Goal: Information Seeking & Learning: Learn about a topic

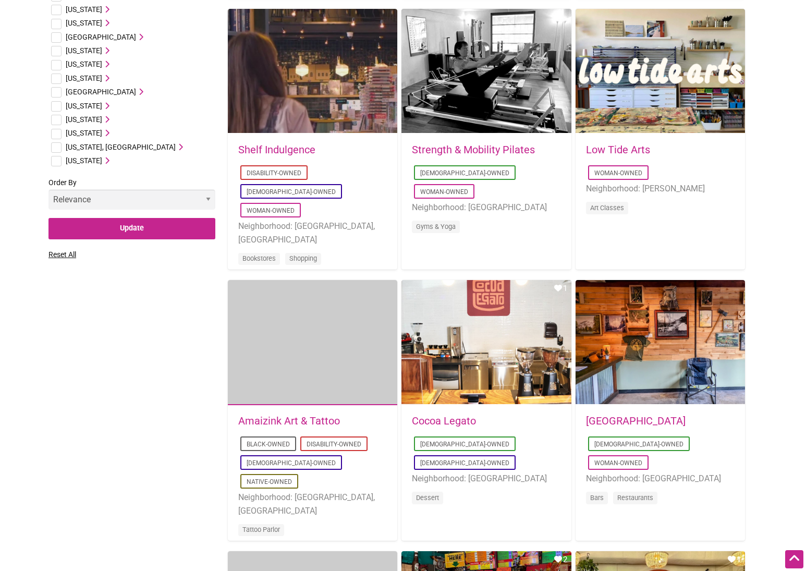
scroll to position [636, 0]
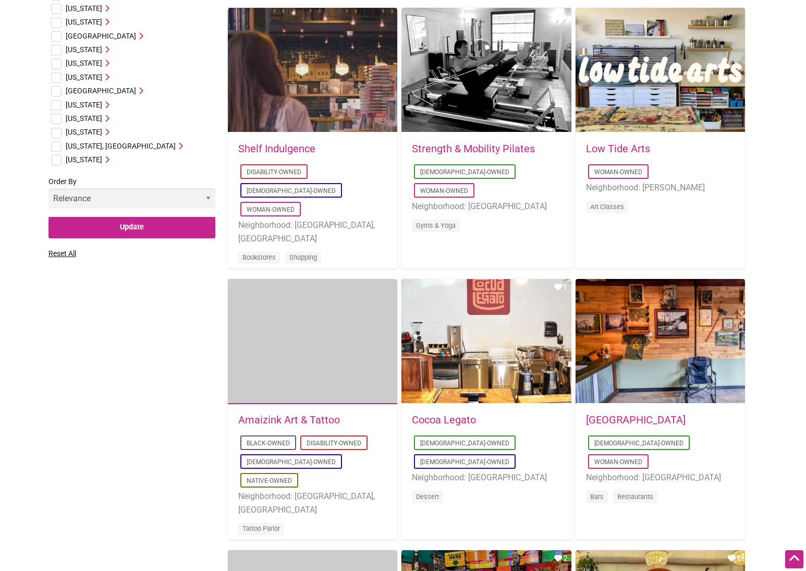
click at [54, 128] on input "checkbox" at bounding box center [56, 133] width 10 height 10
checkbox input "true"
click at [109, 130] on icon at bounding box center [105, 131] width 7 height 7
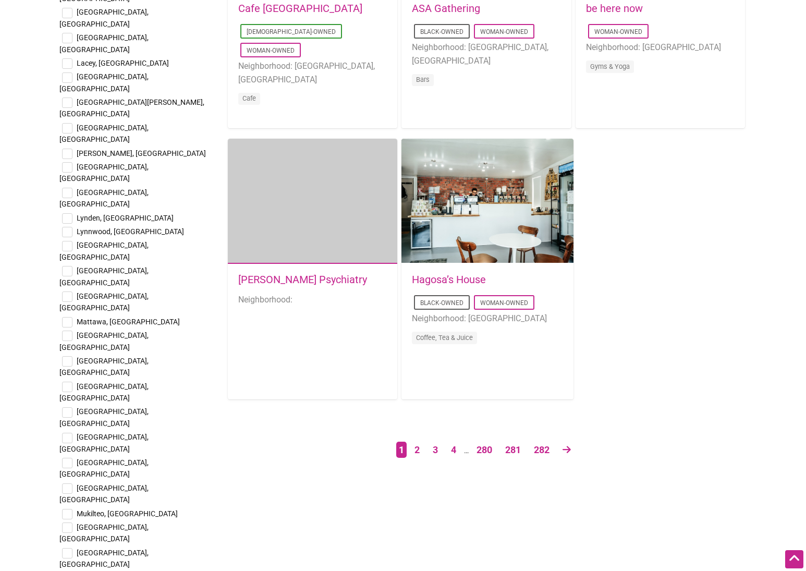
scroll to position [1620, 0]
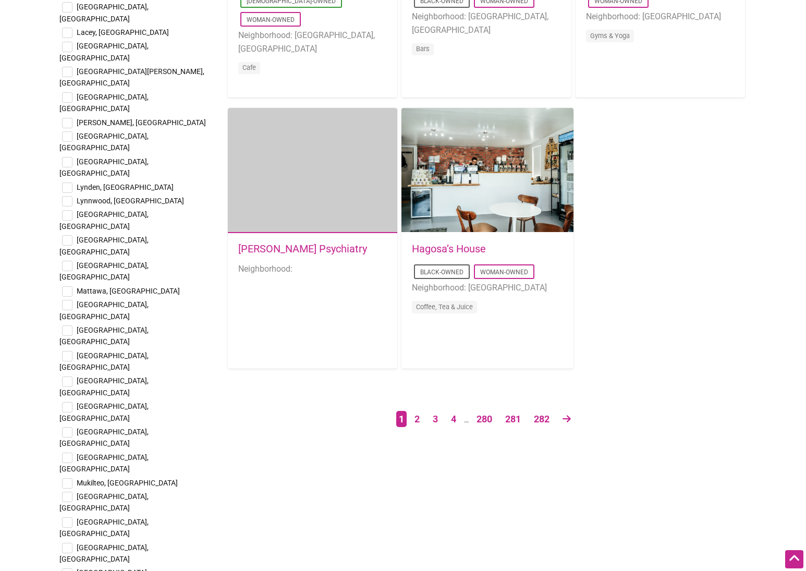
drag, startPoint x: 68, startPoint y: 295, endPoint x: 85, endPoint y: 292, distance: 17.5
checkbox input "true"
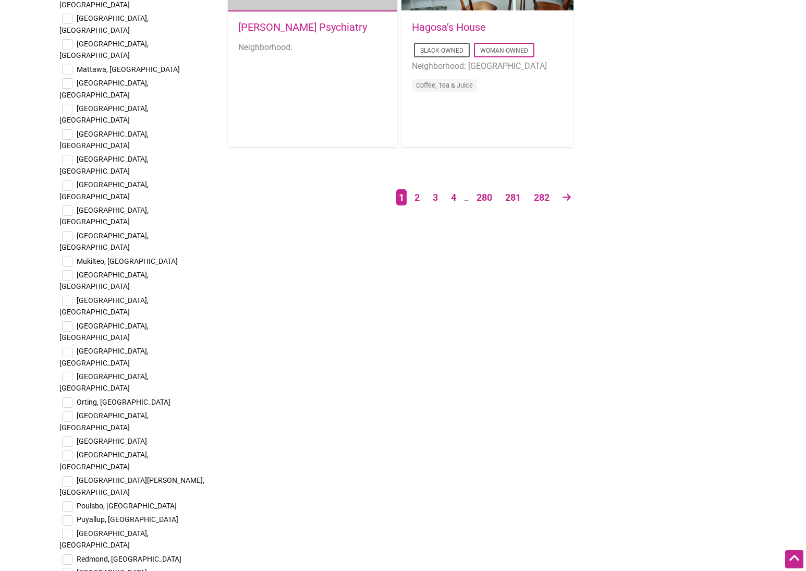
scroll to position [1848, 0]
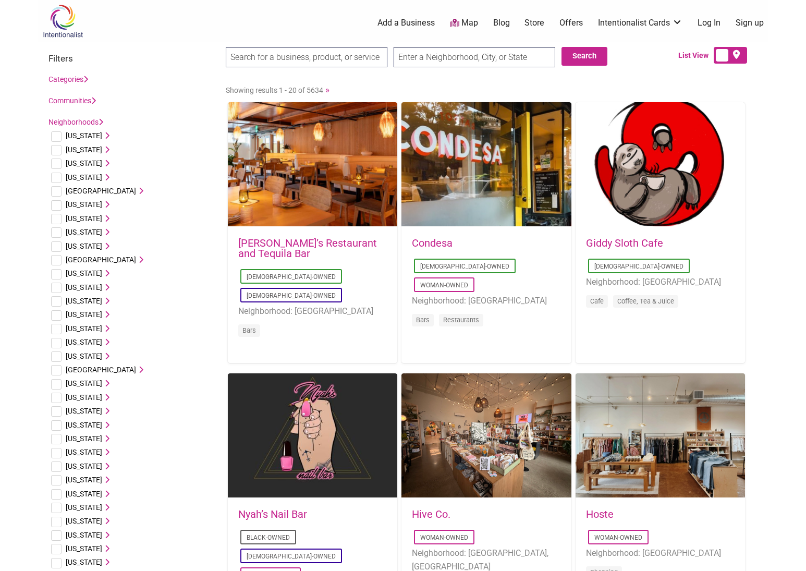
click at [331, 59] on input "search" at bounding box center [307, 57] width 162 height 20
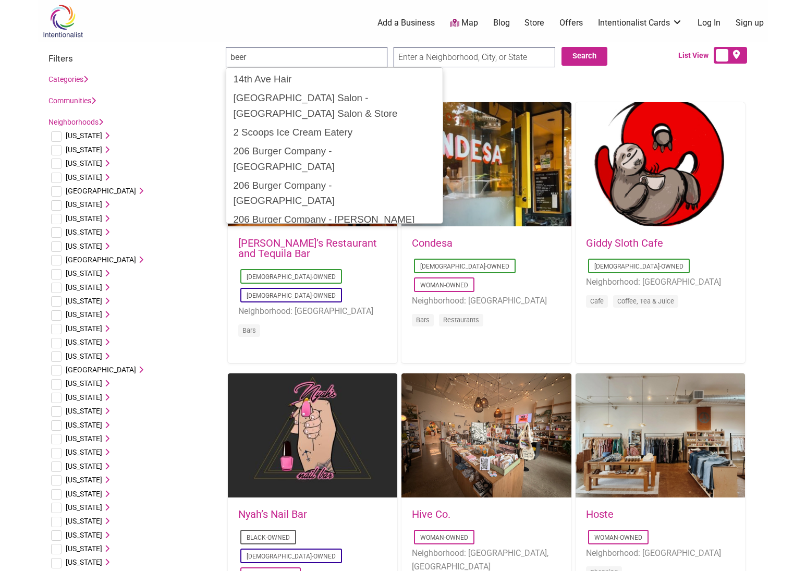
type input "beer"
click at [245, 57] on input "Search" at bounding box center [246, 57] width 40 height 21
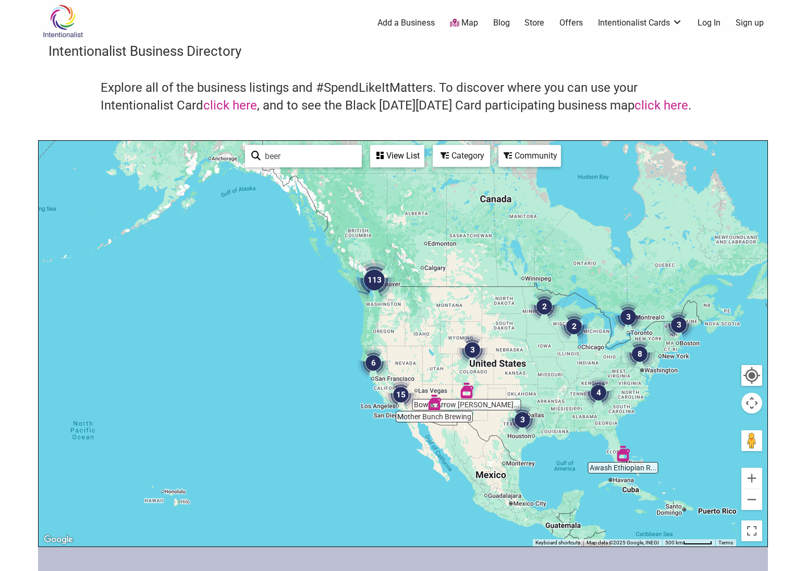
drag, startPoint x: 221, startPoint y: 273, endPoint x: 347, endPoint y: 294, distance: 126.9
click at [347, 294] on div at bounding box center [403, 343] width 729 height 405
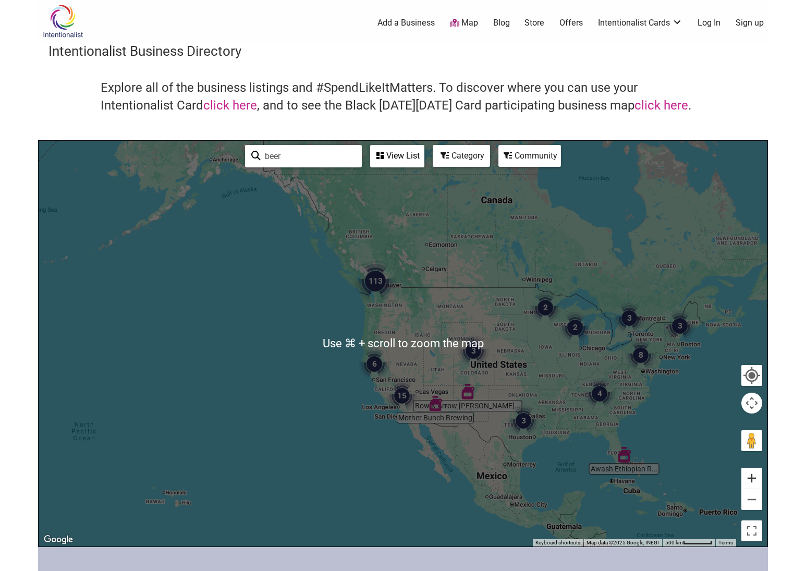
click at [754, 478] on button "Zoom in" at bounding box center [751, 477] width 21 height 21
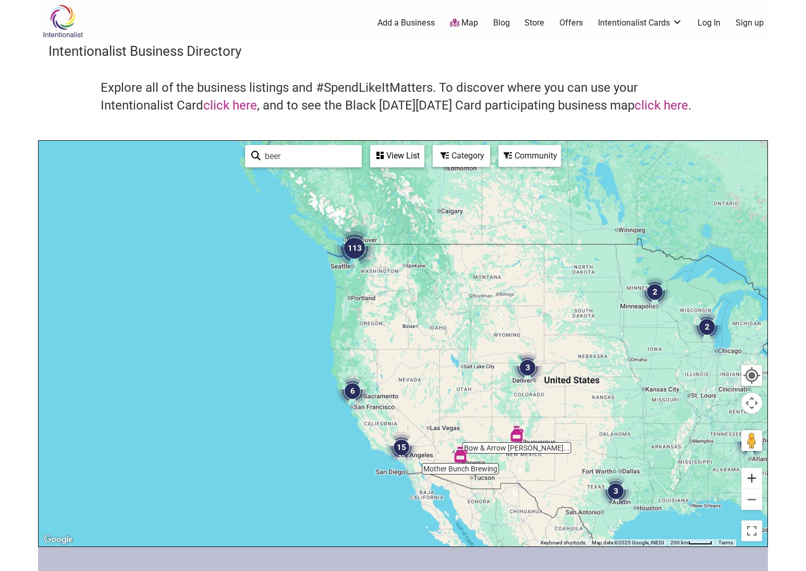
click at [754, 478] on button "Zoom in" at bounding box center [751, 477] width 21 height 21
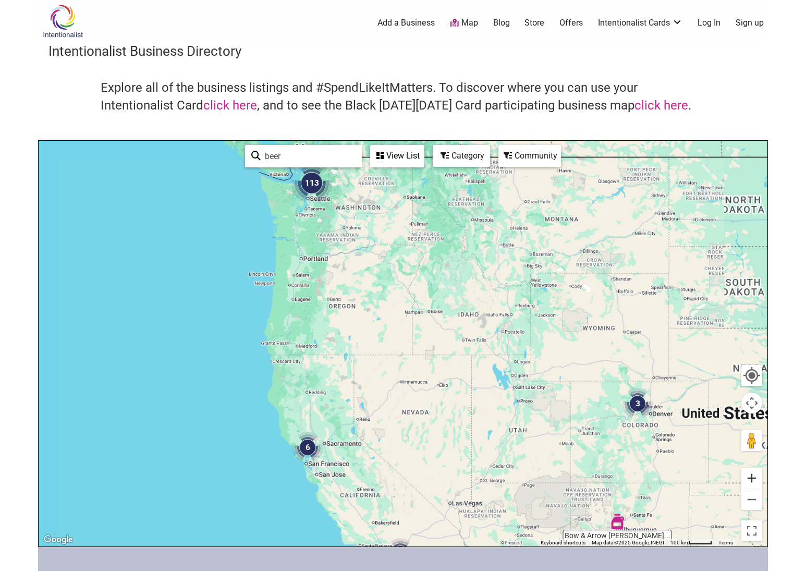
click at [754, 478] on button "Zoom in" at bounding box center [751, 477] width 21 height 21
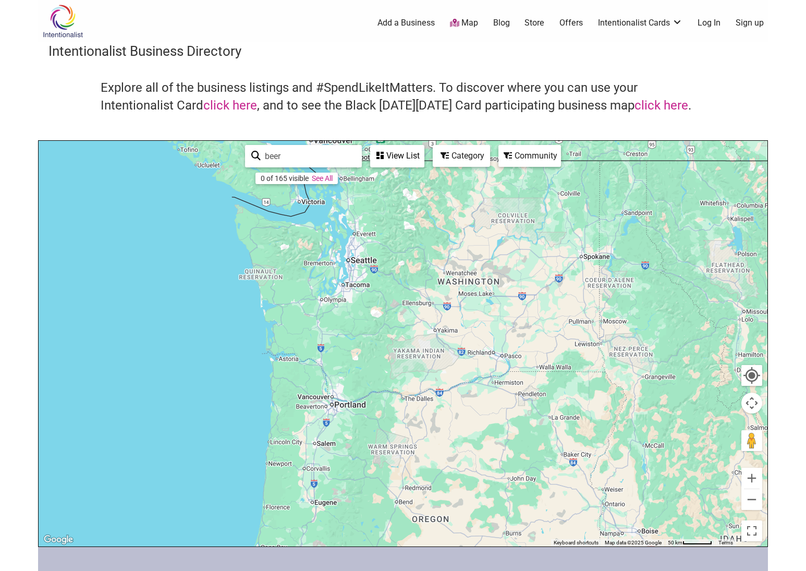
drag, startPoint x: 354, startPoint y: 281, endPoint x: 529, endPoint y: 549, distance: 320.0
click at [529, 549] on div "Intentionalist Spend like it matters 0 Add a Business Map Blog Store Offers Int…" at bounding box center [403, 404] width 730 height 808
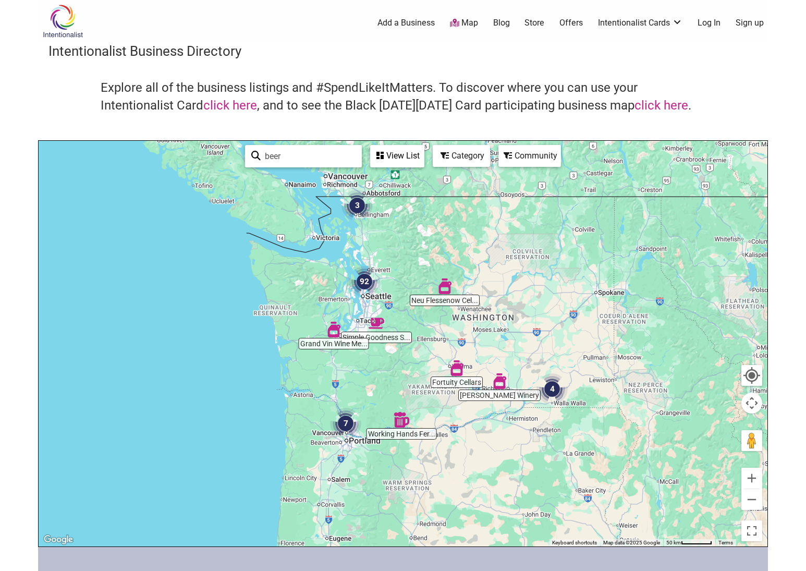
drag, startPoint x: 456, startPoint y: 405, endPoint x: 534, endPoint y: 450, distance: 89.7
click at [475, 452] on div at bounding box center [403, 343] width 729 height 405
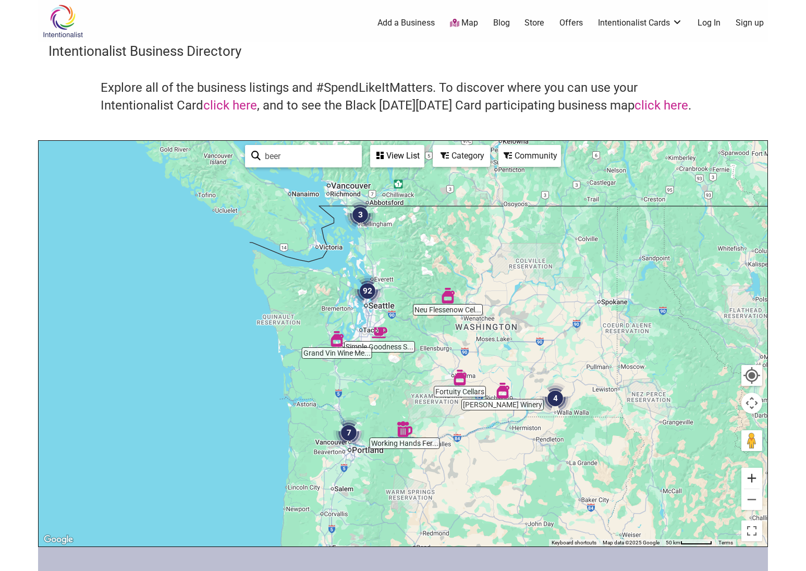
click at [750, 480] on button "Zoom in" at bounding box center [751, 477] width 21 height 21
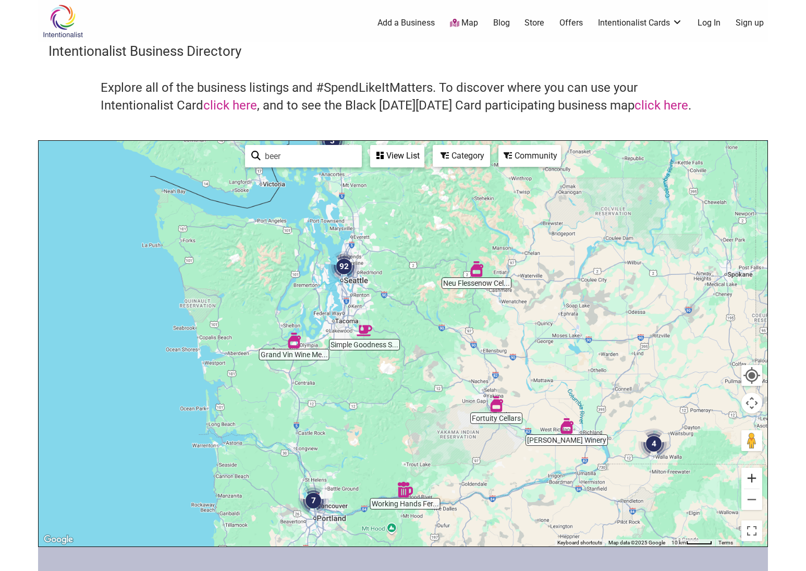
click at [750, 480] on button "Zoom in" at bounding box center [751, 477] width 21 height 21
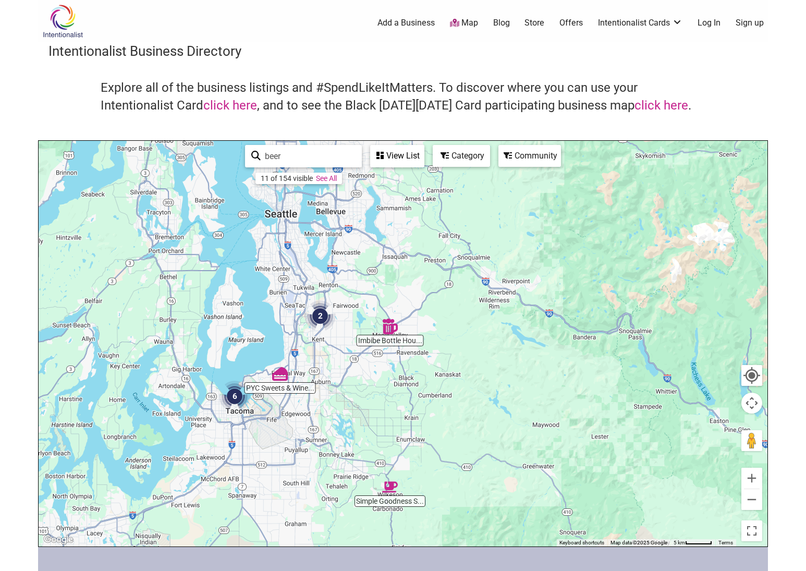
drag, startPoint x: 423, startPoint y: 248, endPoint x: 639, endPoint y: 475, distance: 313.3
click at [639, 475] on div at bounding box center [403, 343] width 729 height 405
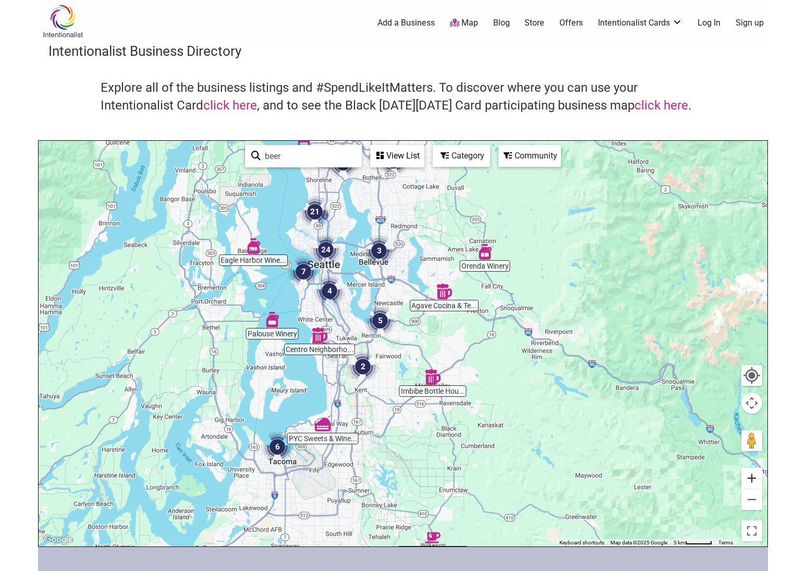
click at [752, 480] on button "Zoom in" at bounding box center [751, 477] width 21 height 21
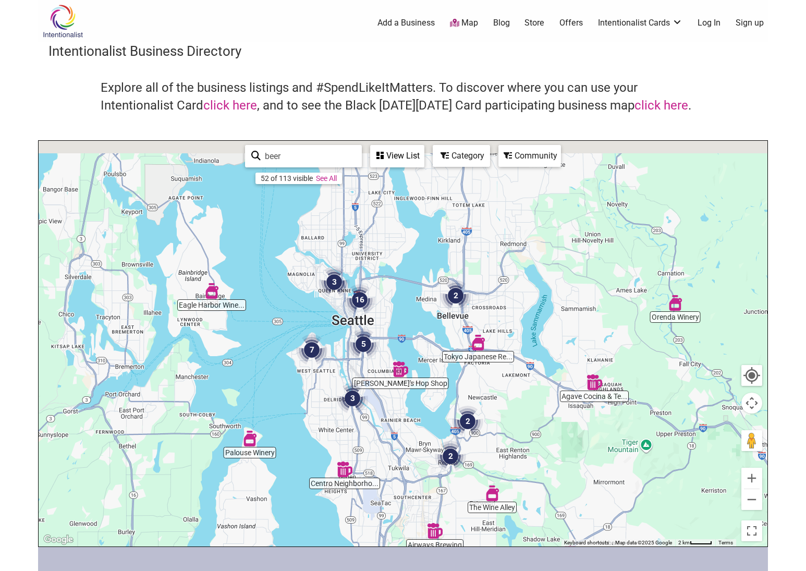
drag, startPoint x: 398, startPoint y: 329, endPoint x: 497, endPoint y: 458, distance: 162.3
click at [497, 458] on div at bounding box center [403, 343] width 729 height 405
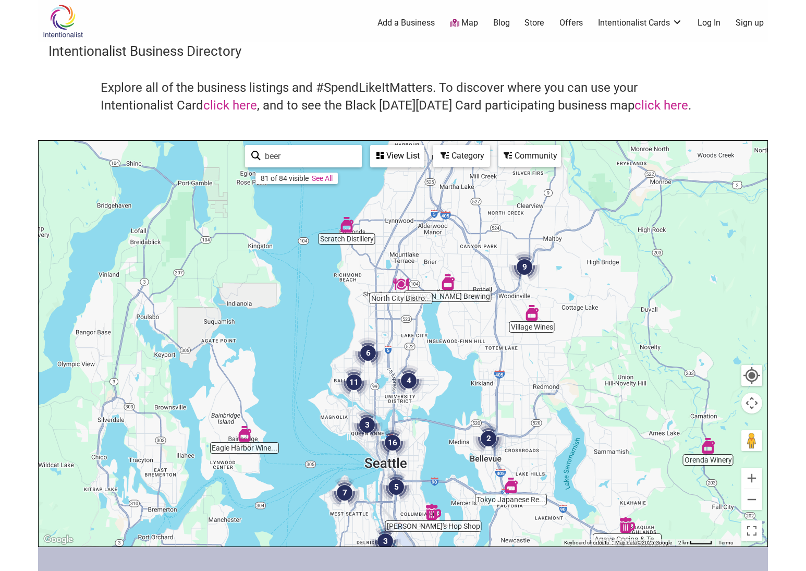
drag, startPoint x: 539, startPoint y: 297, endPoint x: 525, endPoint y: 380, distance: 84.6
click at [525, 380] on div at bounding box center [403, 343] width 729 height 405
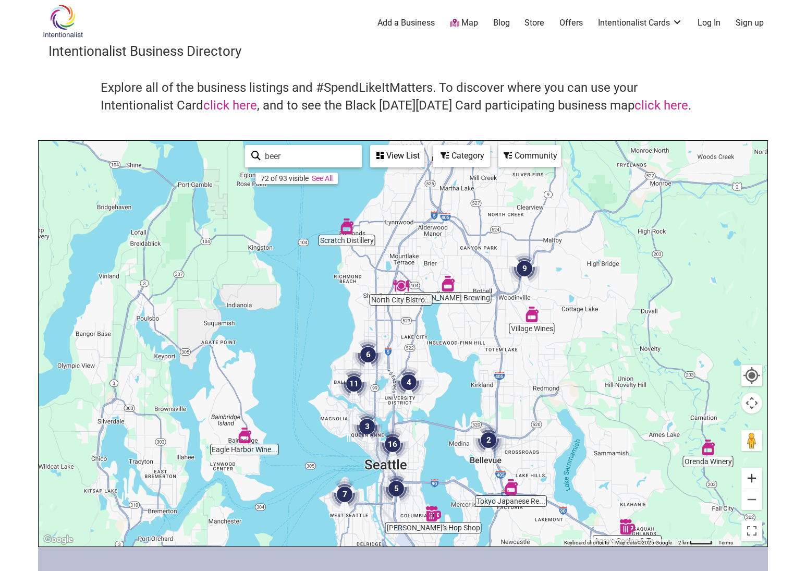
click at [751, 478] on button "Zoom in" at bounding box center [751, 477] width 21 height 21
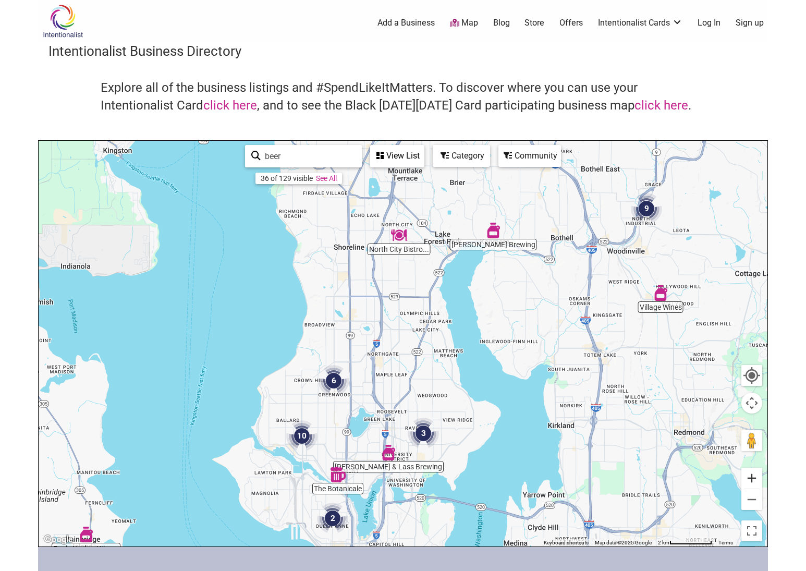
click at [751, 478] on button "Zoom in" at bounding box center [751, 477] width 21 height 21
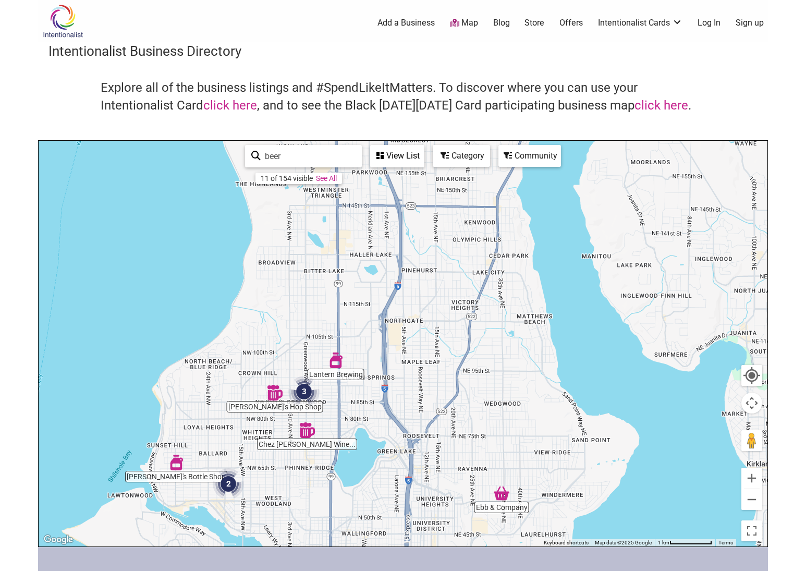
drag, startPoint x: 458, startPoint y: 437, endPoint x: 502, endPoint y: 387, distance: 67.6
click at [502, 387] on div at bounding box center [403, 343] width 729 height 405
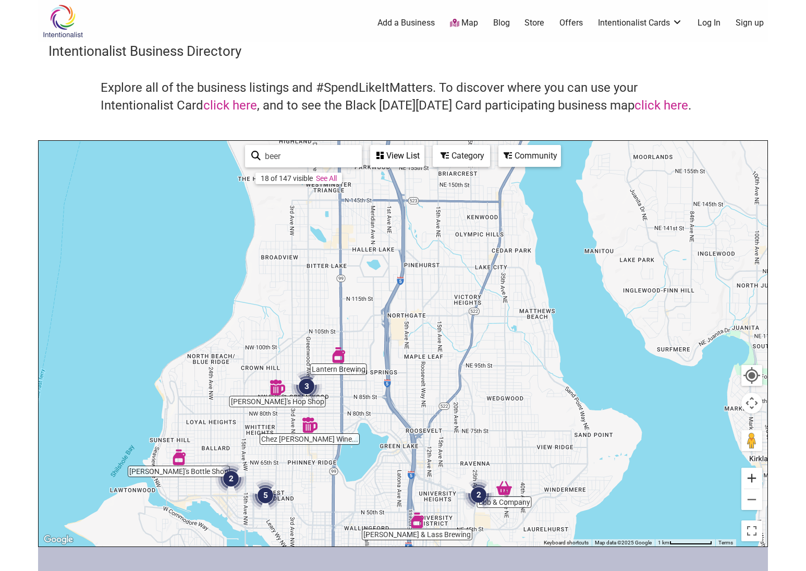
click at [751, 479] on button "Zoom in" at bounding box center [751, 477] width 21 height 21
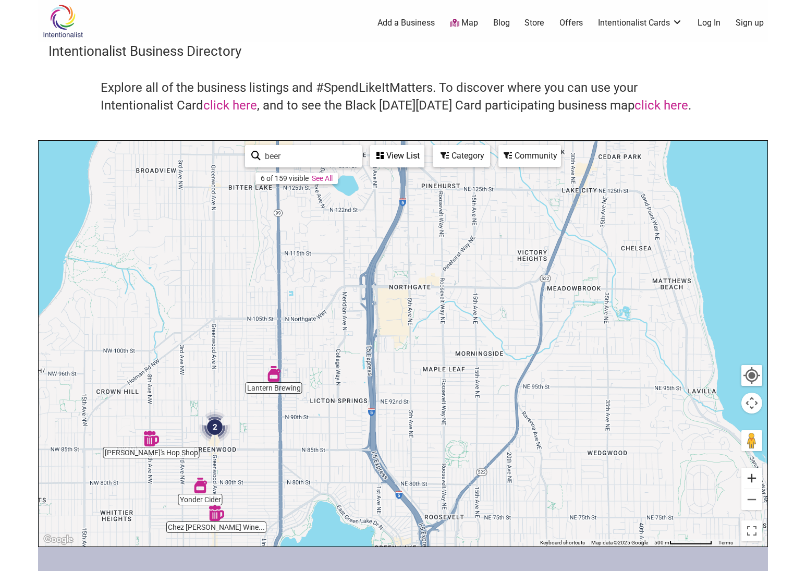
click at [751, 479] on button "Zoom in" at bounding box center [751, 477] width 21 height 21
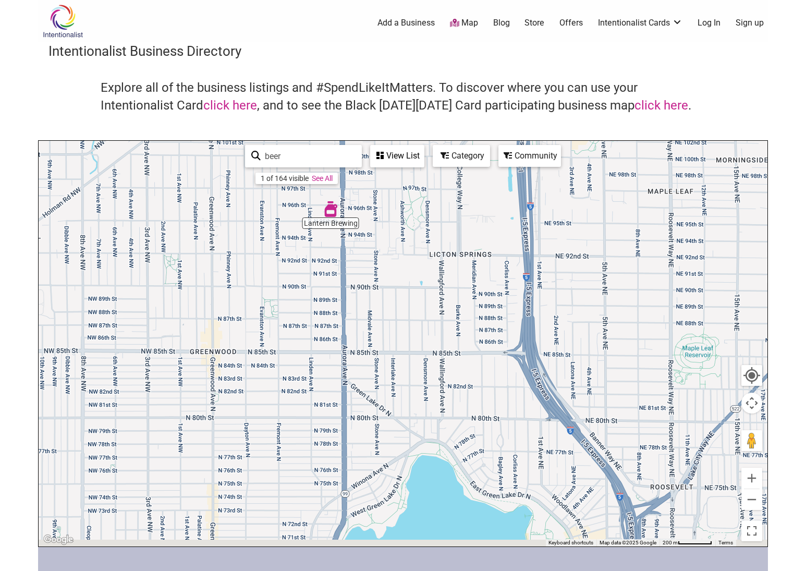
drag, startPoint x: 461, startPoint y: 440, endPoint x: 662, endPoint y: 225, distance: 294.6
click at [662, 225] on div at bounding box center [403, 343] width 729 height 405
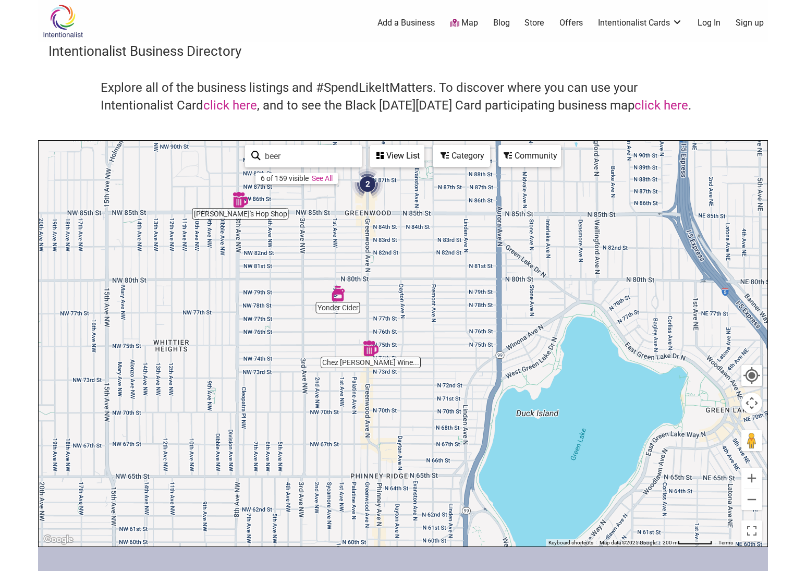
drag, startPoint x: 439, startPoint y: 327, endPoint x: 581, endPoint y: 197, distance: 192.2
click at [581, 197] on div at bounding box center [403, 343] width 729 height 405
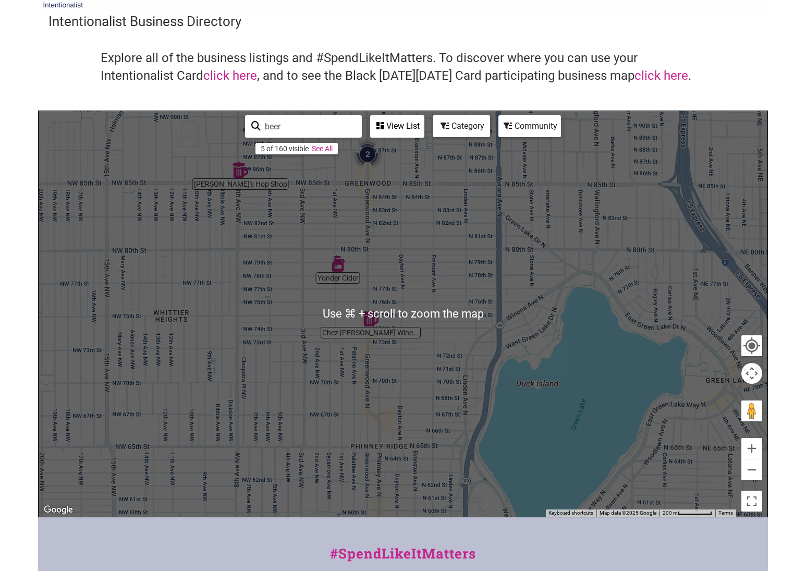
scroll to position [35, 0]
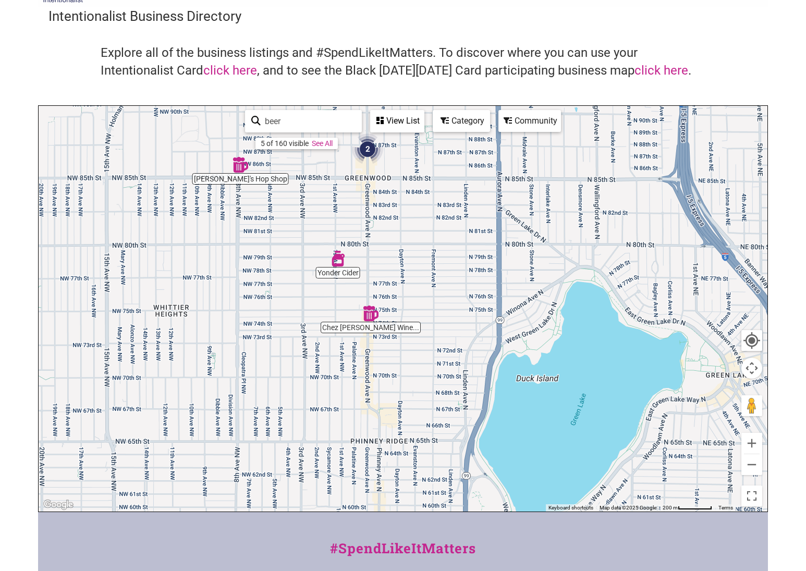
click at [246, 181] on div at bounding box center [403, 308] width 729 height 405
click at [238, 167] on img "Chuck's Hop Shop" at bounding box center [240, 165] width 16 height 16
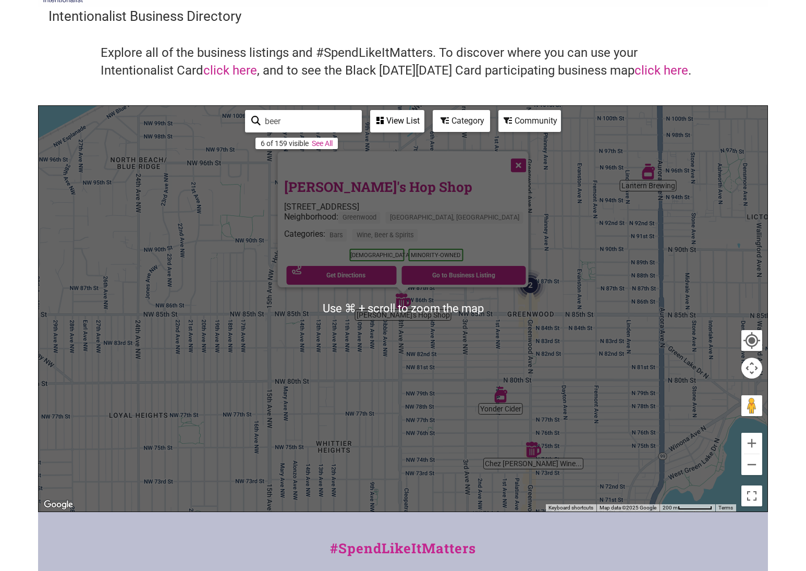
scroll to position [38, 0]
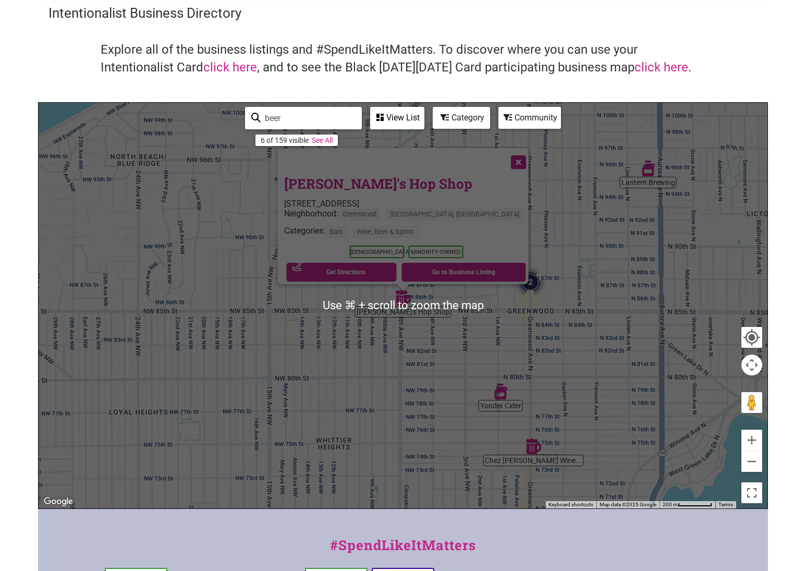
click at [504, 155] on button "Close" at bounding box center [517, 161] width 26 height 26
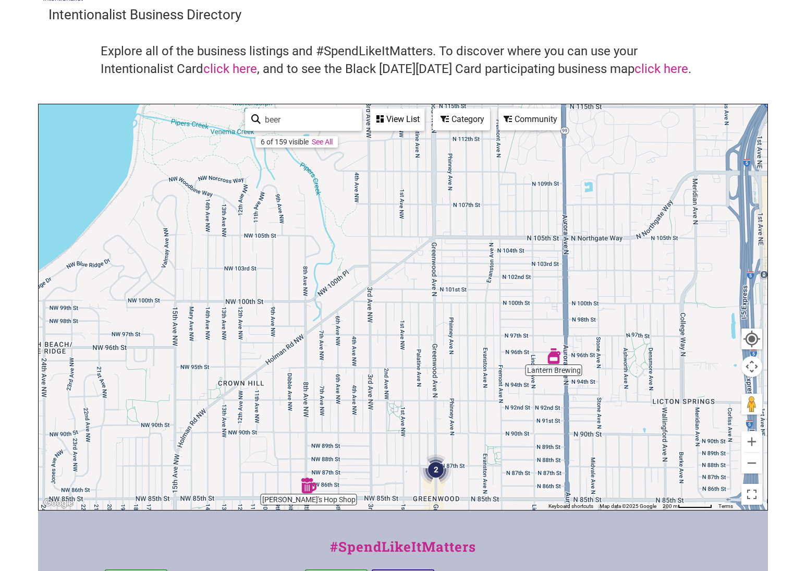
drag, startPoint x: 493, startPoint y: 216, endPoint x: 399, endPoint y: 403, distance: 209.0
click at [399, 403] on div "To navigate, press the arrow keys." at bounding box center [403, 306] width 729 height 405
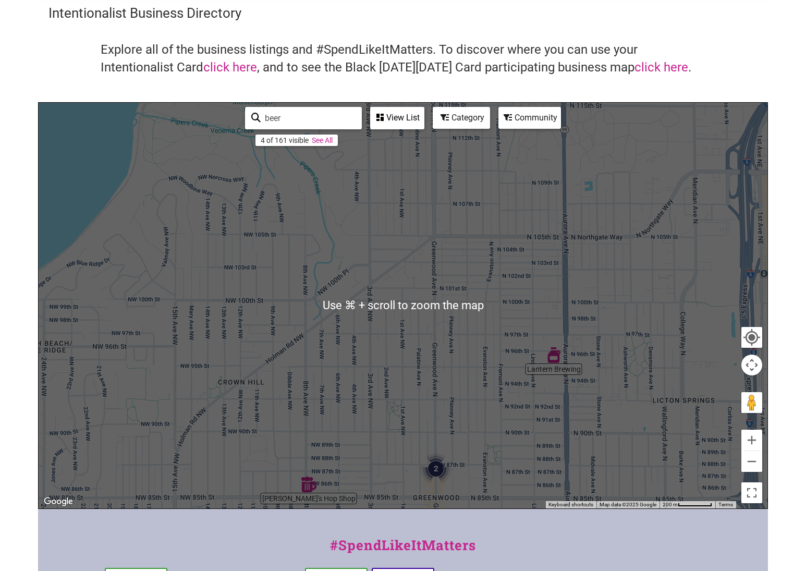
scroll to position [39, 0]
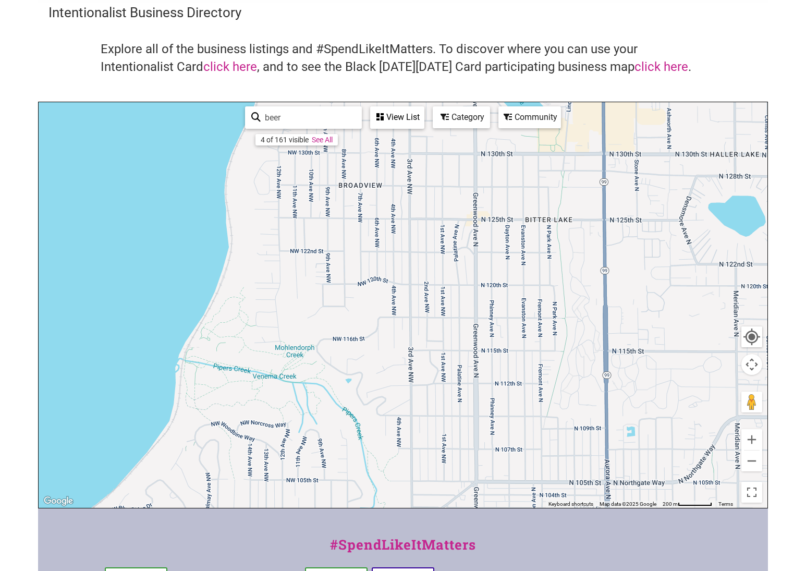
drag, startPoint x: 441, startPoint y: 271, endPoint x: 484, endPoint y: 520, distance: 252.2
click at [484, 520] on div "Intentionalist Spend like it matters 0 Add a Business Map Blog Store Offers Int…" at bounding box center [403, 365] width 730 height 808
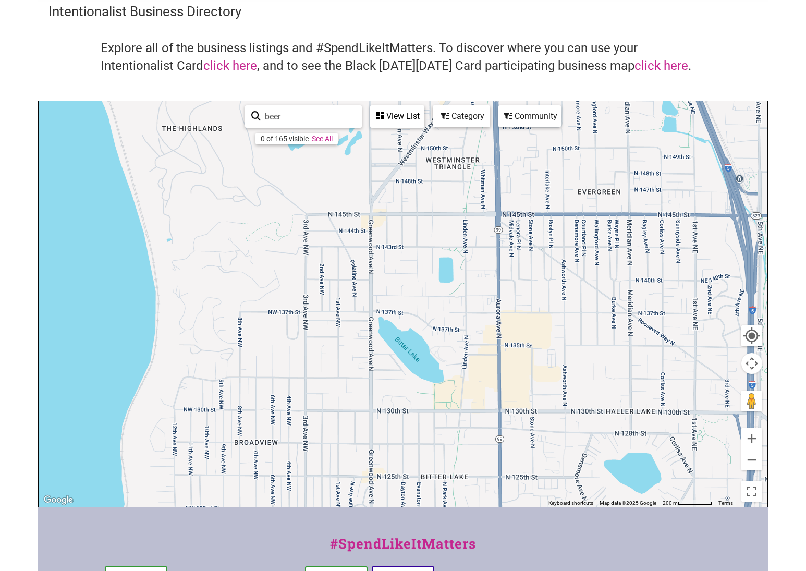
drag, startPoint x: 506, startPoint y: 279, endPoint x: 401, endPoint y: 538, distance: 279.4
click at [401, 538] on div "Intentionalist Spend like it matters 0 Add a Business Map Blog Store Offers Int…" at bounding box center [403, 364] width 730 height 808
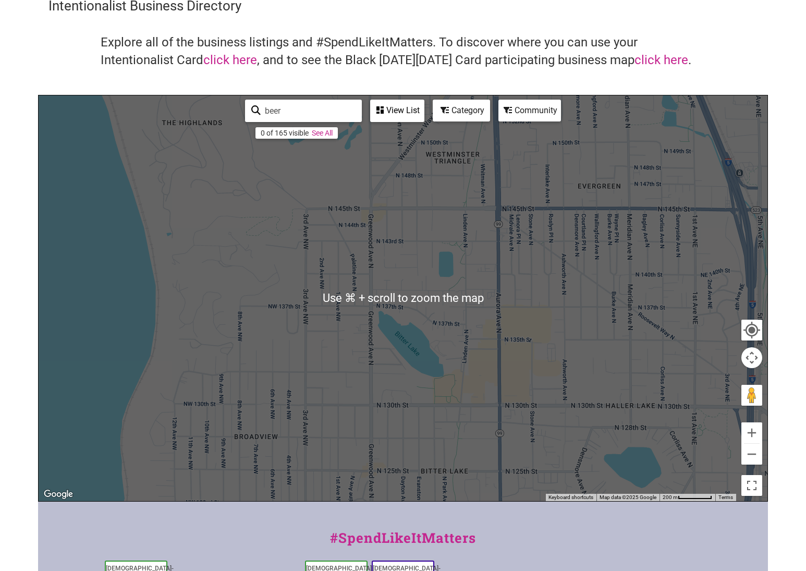
scroll to position [46, 0]
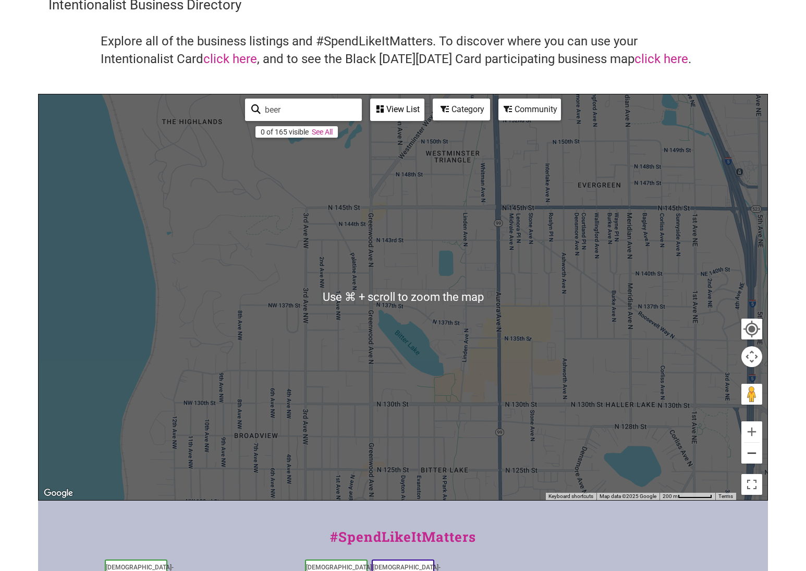
click at [756, 452] on button "Zoom out" at bounding box center [751, 452] width 21 height 21
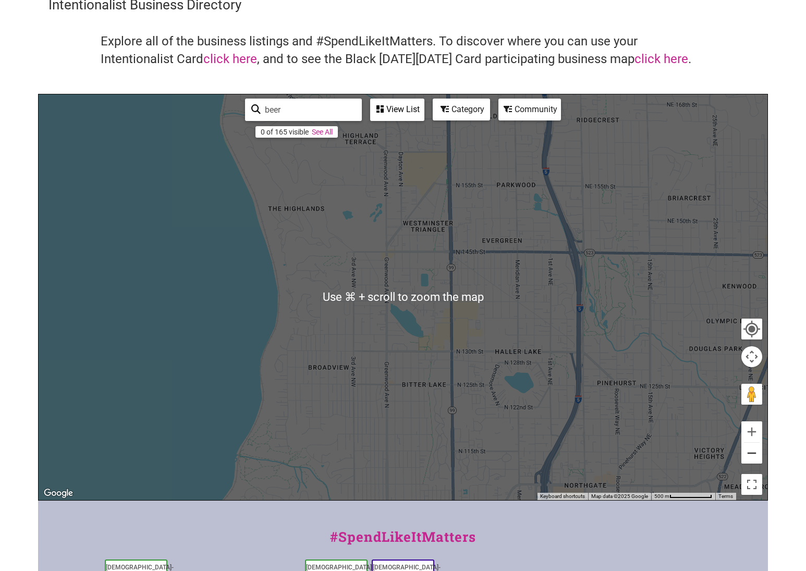
scroll to position [47, 0]
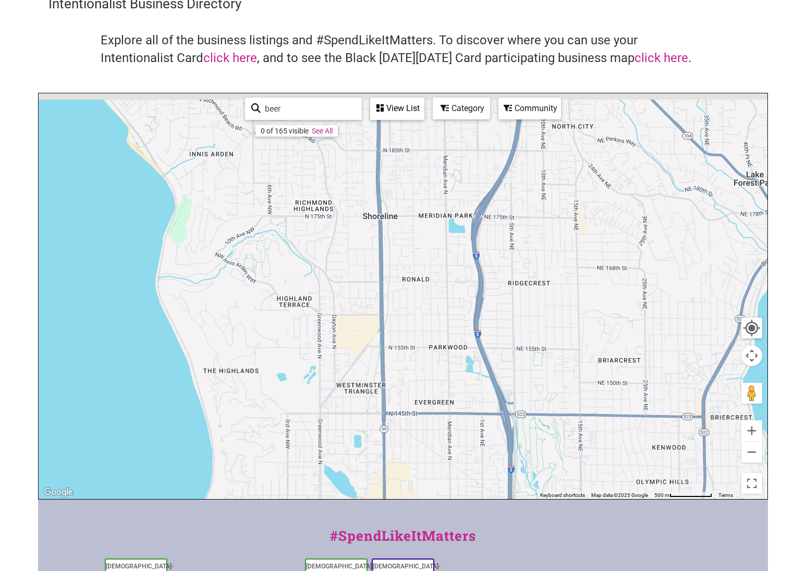
drag, startPoint x: 502, startPoint y: 275, endPoint x: 453, endPoint y: 402, distance: 135.8
click at [453, 402] on div "To navigate, press the arrow keys." at bounding box center [403, 295] width 729 height 405
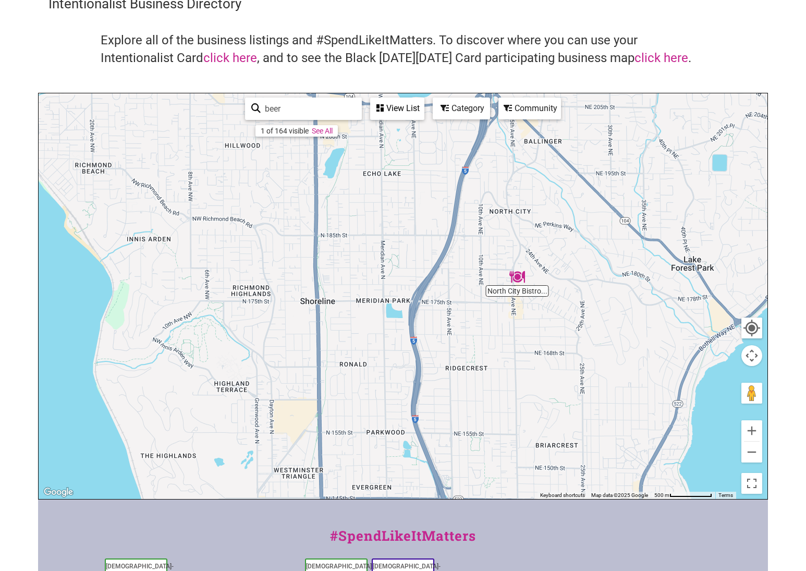
drag, startPoint x: 546, startPoint y: 293, endPoint x: 483, endPoint y: 378, distance: 105.9
click at [483, 378] on div "To navigate, press the arrow keys." at bounding box center [403, 295] width 729 height 405
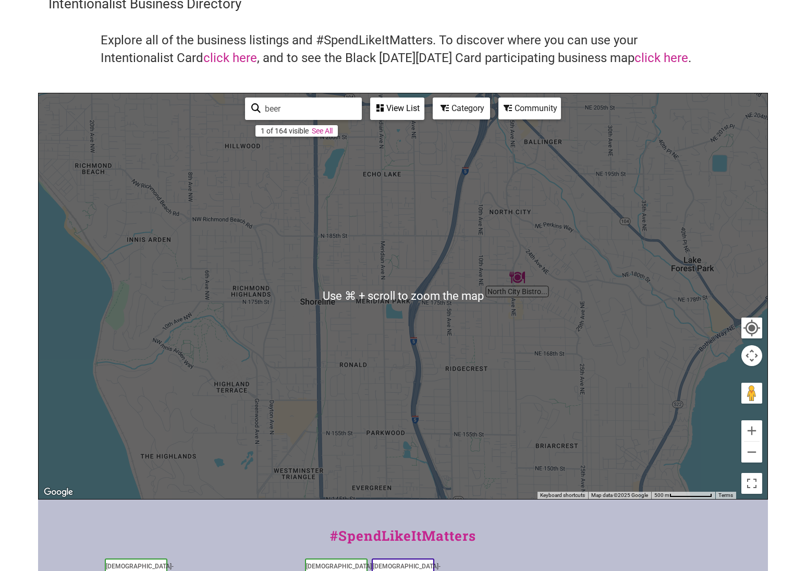
scroll to position [46, 0]
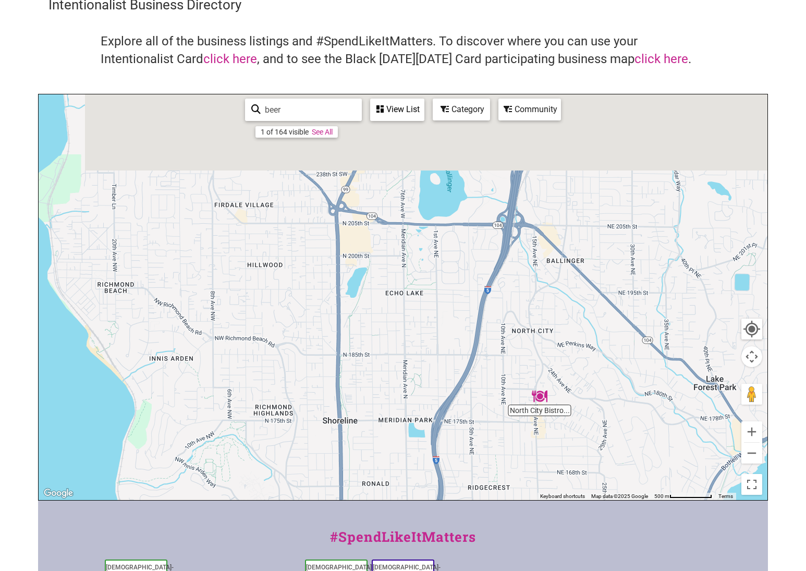
drag, startPoint x: 511, startPoint y: 231, endPoint x: 528, endPoint y: 402, distance: 171.8
click at [528, 402] on div "To navigate, press the arrow keys." at bounding box center [403, 296] width 729 height 405
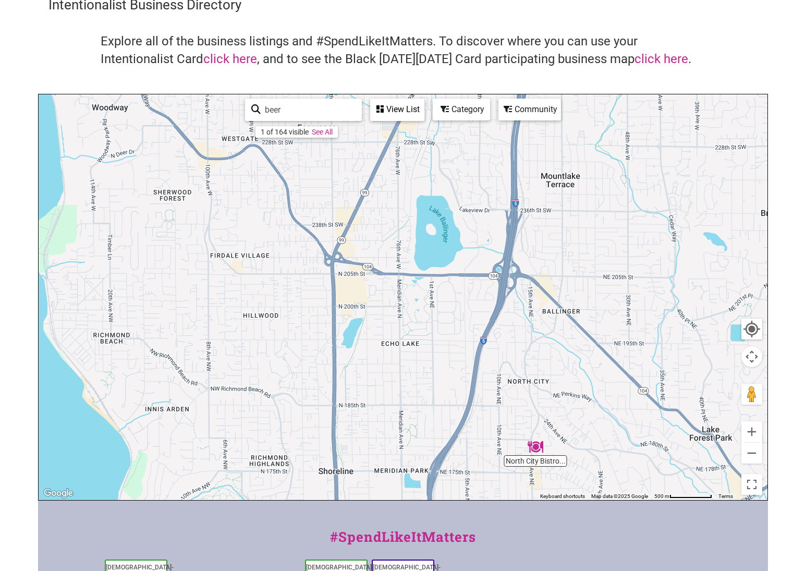
click at [533, 443] on img "North City Bistro and Wine Shop" at bounding box center [535, 447] width 16 height 16
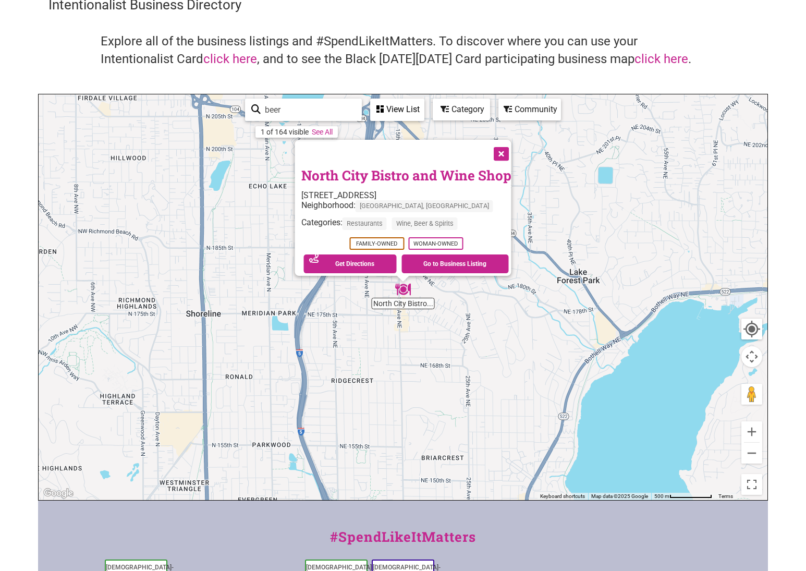
click at [509, 149] on button "Close" at bounding box center [500, 153] width 26 height 26
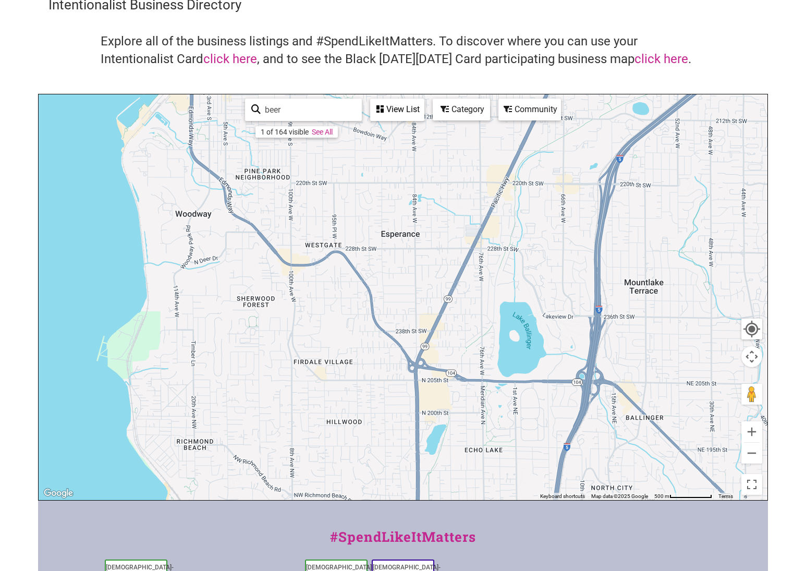
drag, startPoint x: 299, startPoint y: 195, endPoint x: 514, endPoint y: 459, distance: 340.7
click at [514, 459] on div "To navigate, press the arrow keys." at bounding box center [403, 296] width 729 height 405
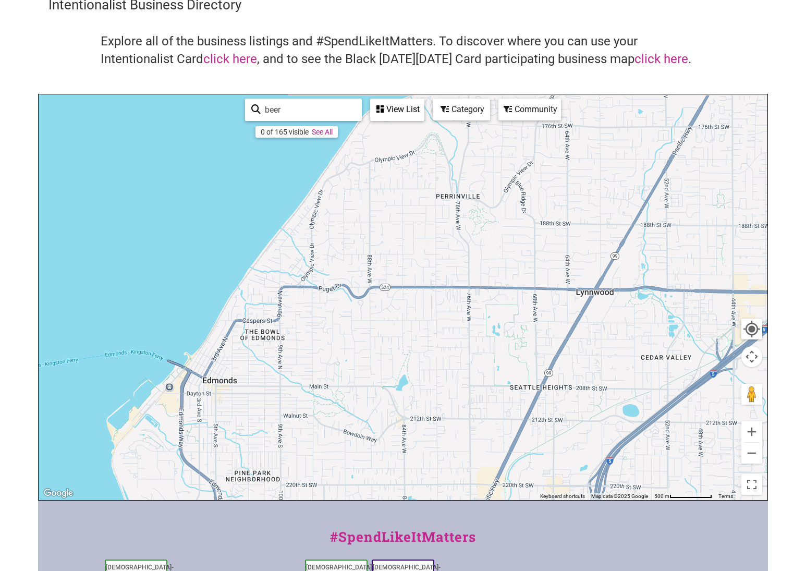
drag, startPoint x: 460, startPoint y: 241, endPoint x: 450, endPoint y: 545, distance: 304.0
click at [450, 545] on div "Intentionalist Spend like it matters 0 Add a Business Map Blog Store Offers Int…" at bounding box center [403, 358] width 730 height 808
click at [176, 391] on div "To navigate, press the arrow keys." at bounding box center [403, 296] width 729 height 405
click at [174, 383] on img "Scratch Distillery" at bounding box center [175, 382] width 16 height 16
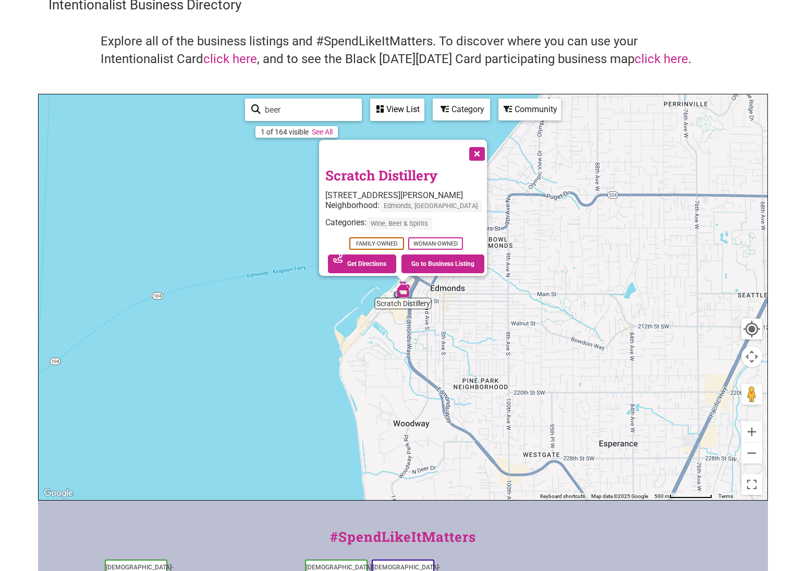
click at [470, 148] on button "Close" at bounding box center [476, 153] width 26 height 26
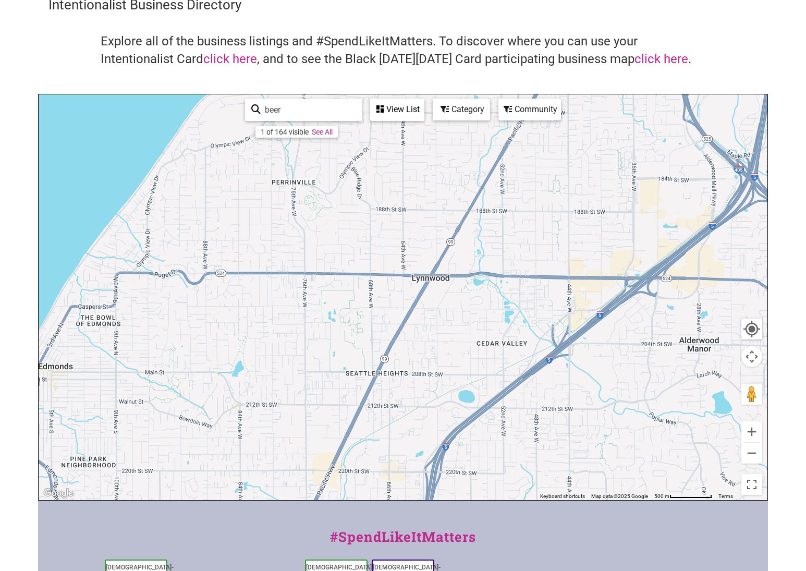
drag, startPoint x: 647, startPoint y: 239, endPoint x: 253, endPoint y: 317, distance: 402.0
click at [253, 317] on div "To navigate, press the arrow keys." at bounding box center [403, 296] width 729 height 405
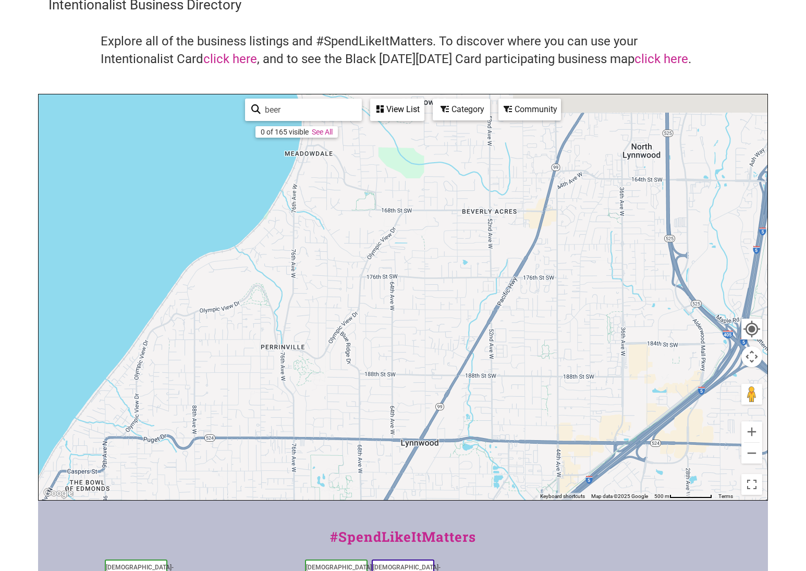
drag, startPoint x: 351, startPoint y: 296, endPoint x: 435, endPoint y: 483, distance: 204.6
click at [435, 483] on div "To navigate, press the arrow keys." at bounding box center [403, 296] width 729 height 405
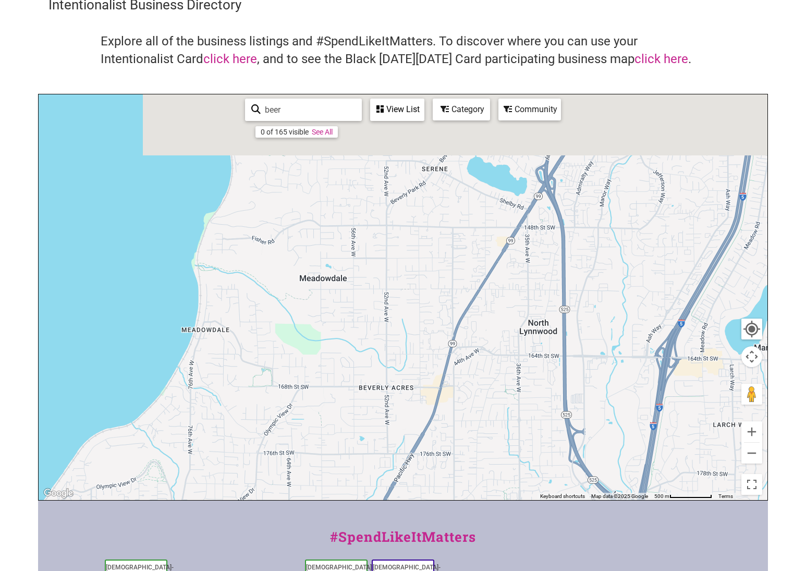
drag, startPoint x: 471, startPoint y: 253, endPoint x: 340, endPoint y: 459, distance: 244.3
click at [340, 459] on div "To navigate, press the arrow keys." at bounding box center [403, 296] width 729 height 405
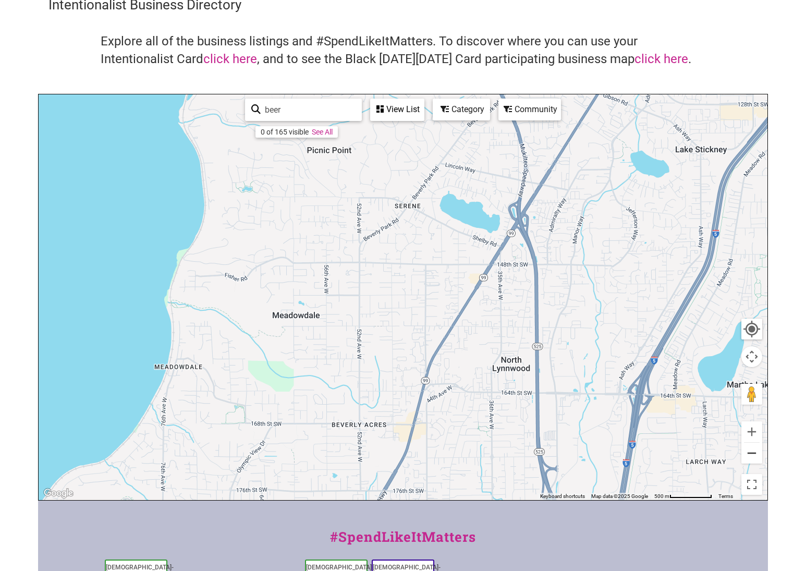
click at [747, 459] on button "Zoom out" at bounding box center [751, 452] width 21 height 21
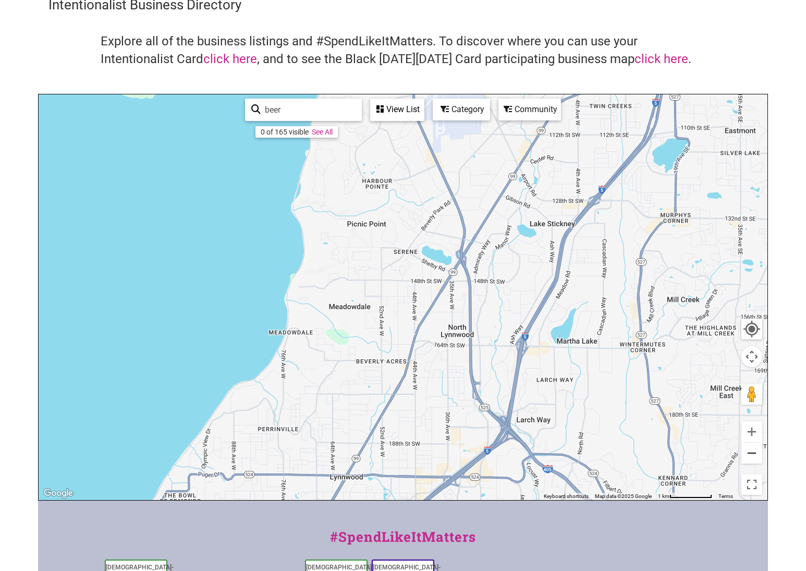
click at [747, 459] on button "Zoom out" at bounding box center [751, 452] width 21 height 21
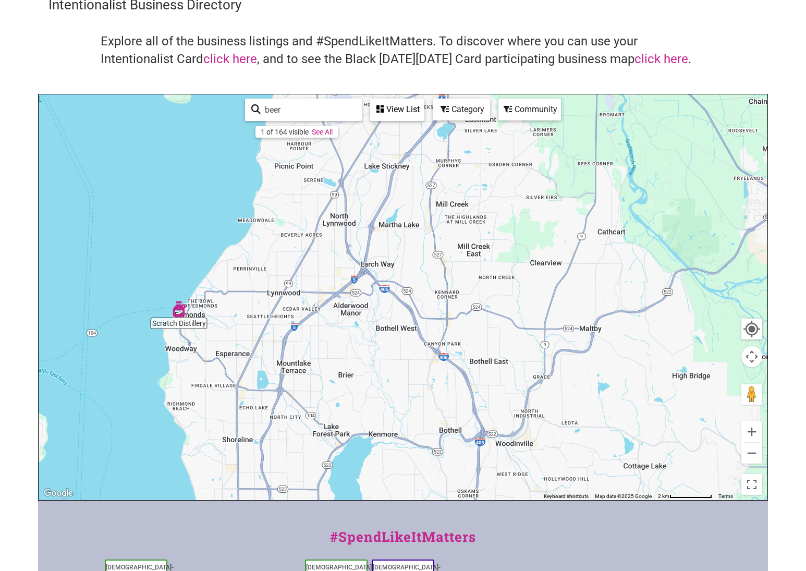
drag, startPoint x: 636, startPoint y: 412, endPoint x: 537, endPoint y: 291, distance: 156.6
click at [537, 291] on div "To navigate, press the arrow keys." at bounding box center [403, 296] width 729 height 405
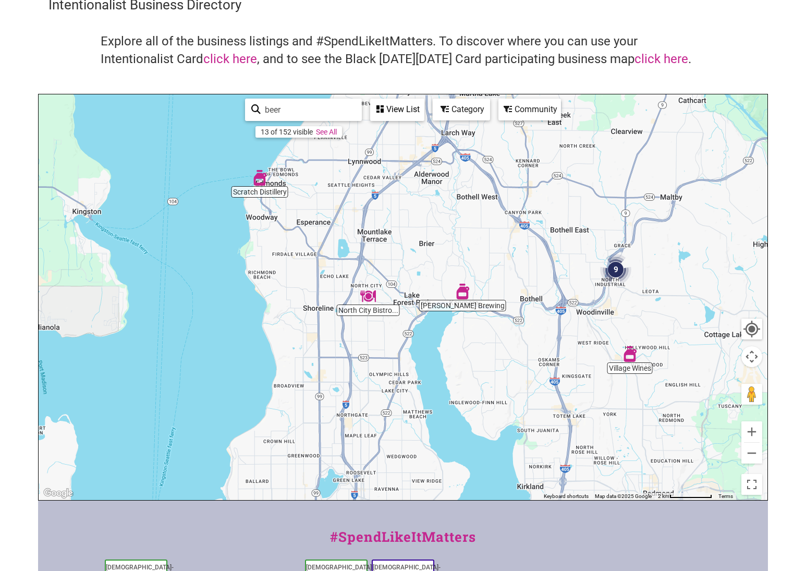
drag, startPoint x: 439, startPoint y: 323, endPoint x: 523, endPoint y: 221, distance: 131.8
click at [523, 221] on div "To navigate, press the arrow keys." at bounding box center [403, 296] width 729 height 405
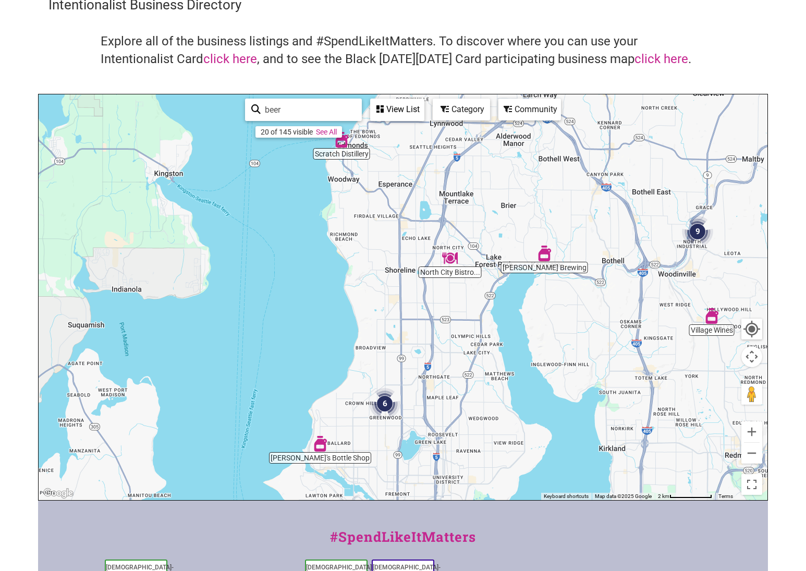
drag, startPoint x: 417, startPoint y: 278, endPoint x: 501, endPoint y: 239, distance: 93.0
click at [501, 239] on div "To navigate, press the arrow keys." at bounding box center [403, 296] width 729 height 405
click at [452, 256] on img "North City Bistro and Wine Shop" at bounding box center [450, 258] width 16 height 16
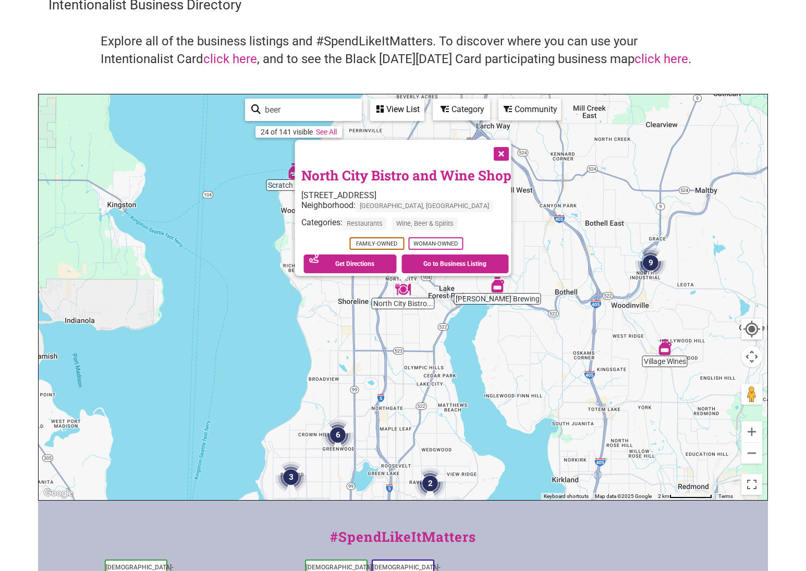
click at [503, 150] on button "Close" at bounding box center [500, 153] width 26 height 26
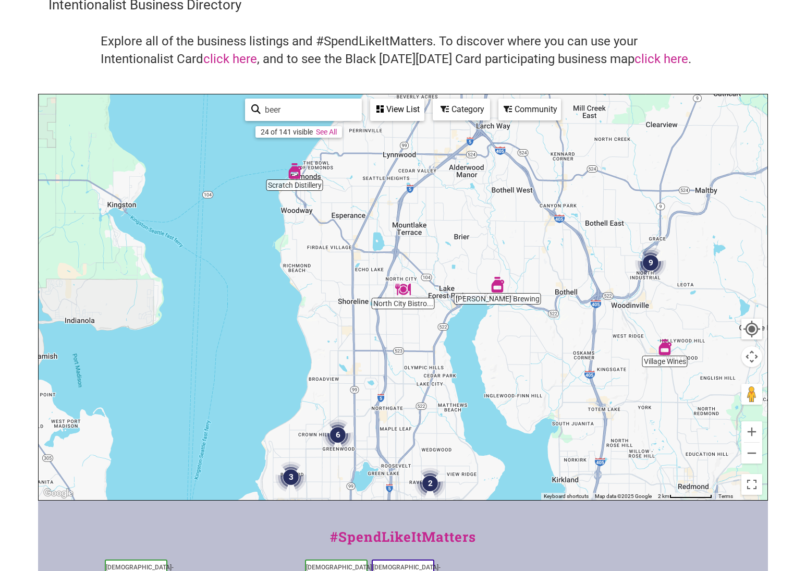
click at [286, 105] on input "beer" at bounding box center [308, 110] width 95 height 20
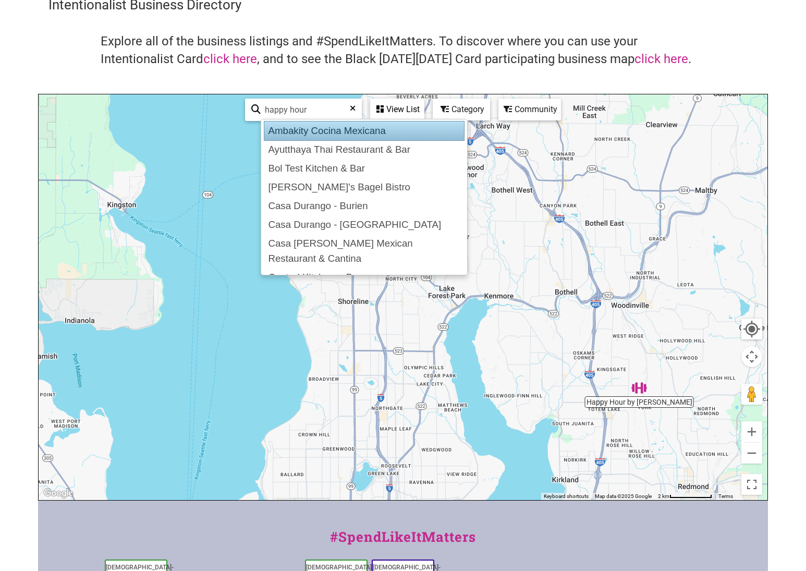
type input "Ambakity Cocina Mexicana"
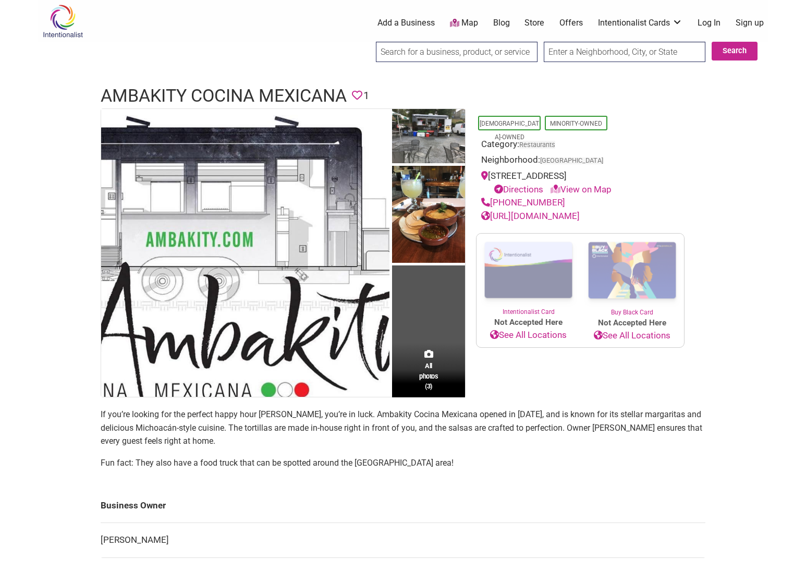
click at [60, 22] on img at bounding box center [63, 21] width 50 height 34
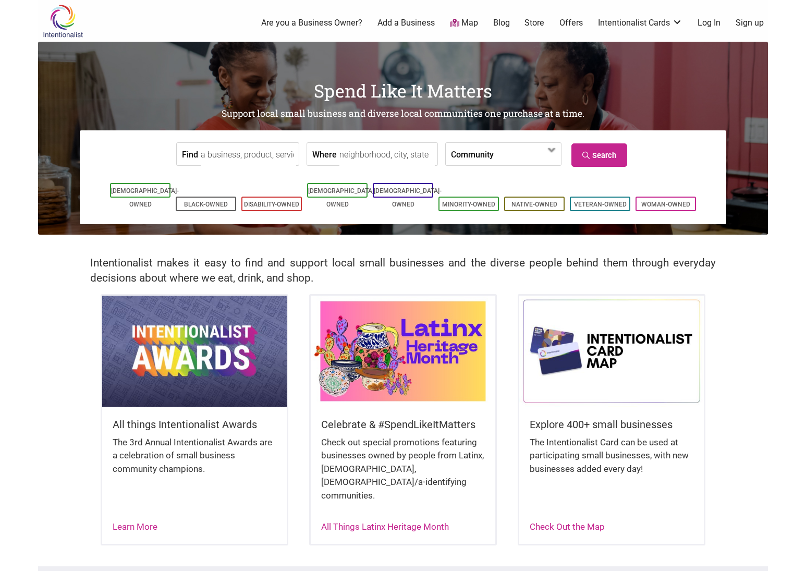
click at [353, 156] on input "Where" at bounding box center [386, 154] width 95 height 23
type input "wa"
click at [480, 157] on label "Community" at bounding box center [472, 154] width 43 height 22
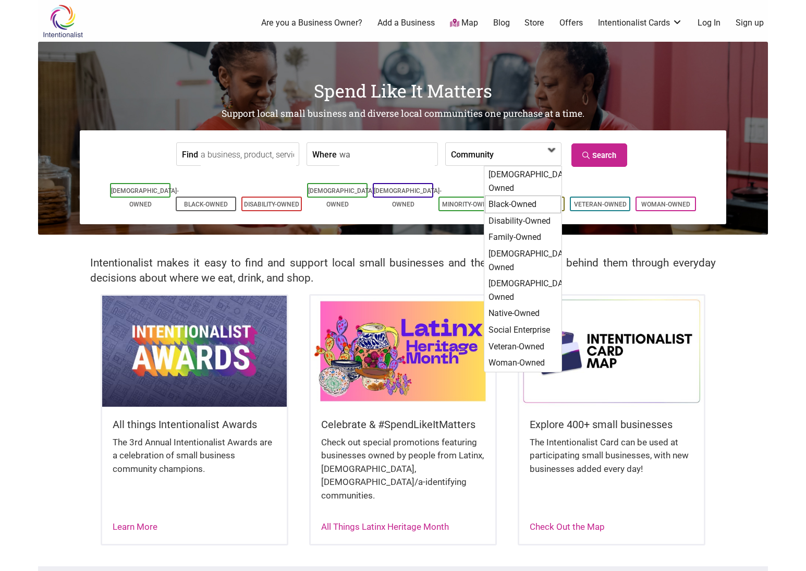
click at [513, 195] on div "Black-Owned" at bounding box center [523, 204] width 76 height 18
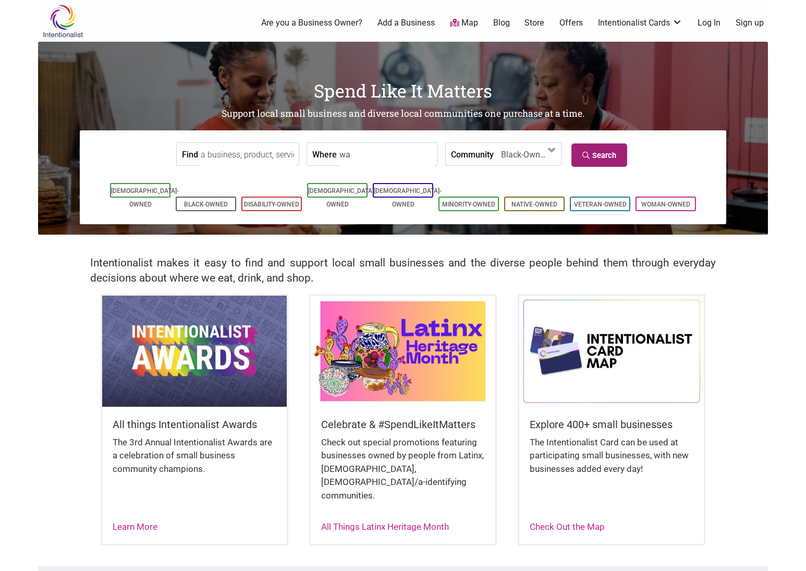
click at [619, 157] on link "Search" at bounding box center [599, 154] width 56 height 23
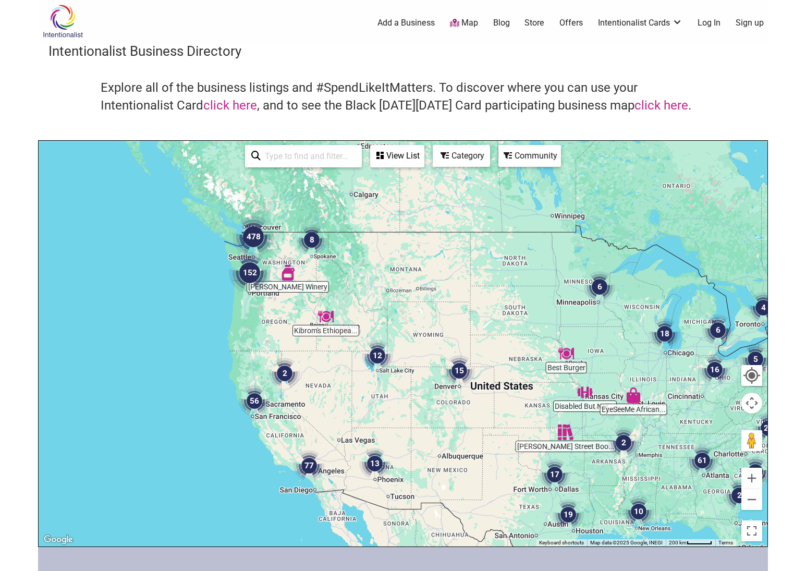
drag, startPoint x: 214, startPoint y: 260, endPoint x: 328, endPoint y: 306, distance: 122.9
click at [328, 306] on div at bounding box center [403, 343] width 729 height 405
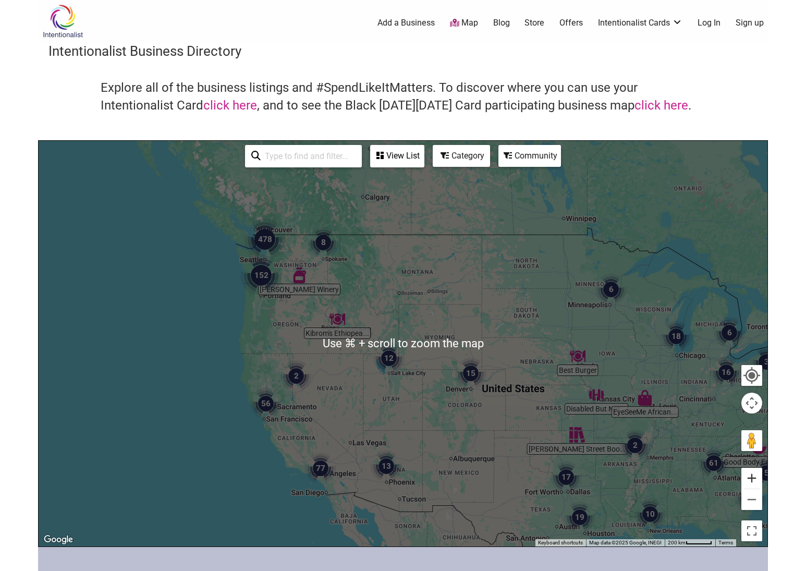
click at [754, 475] on button "Zoom in" at bounding box center [751, 477] width 21 height 21
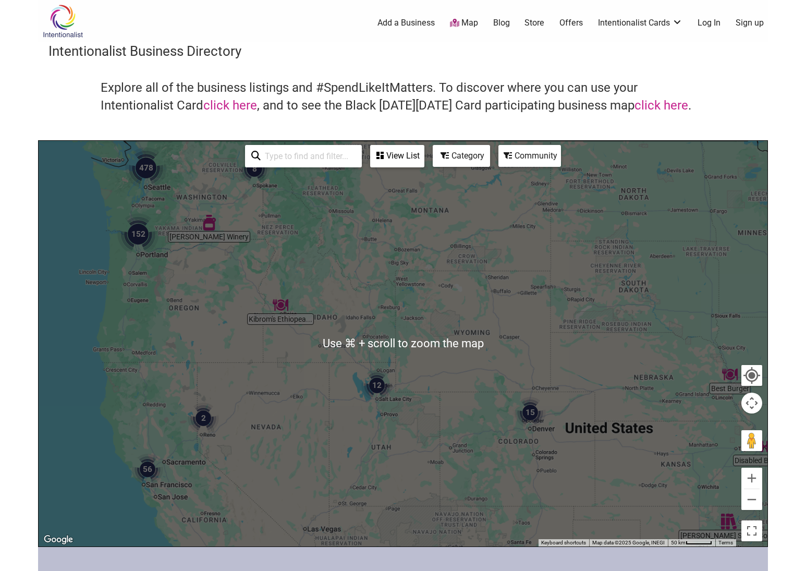
drag, startPoint x: 754, startPoint y: 475, endPoint x: 658, endPoint y: 440, distance: 102.0
click at [754, 475] on button "Zoom in" at bounding box center [751, 477] width 21 height 21
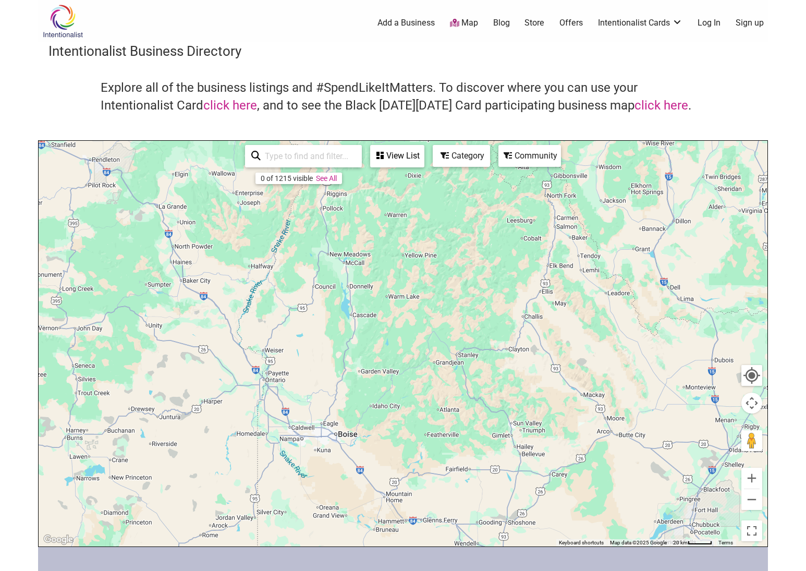
drag, startPoint x: 238, startPoint y: 288, endPoint x: 670, endPoint y: 491, distance: 477.2
click at [670, 491] on div at bounding box center [403, 343] width 729 height 405
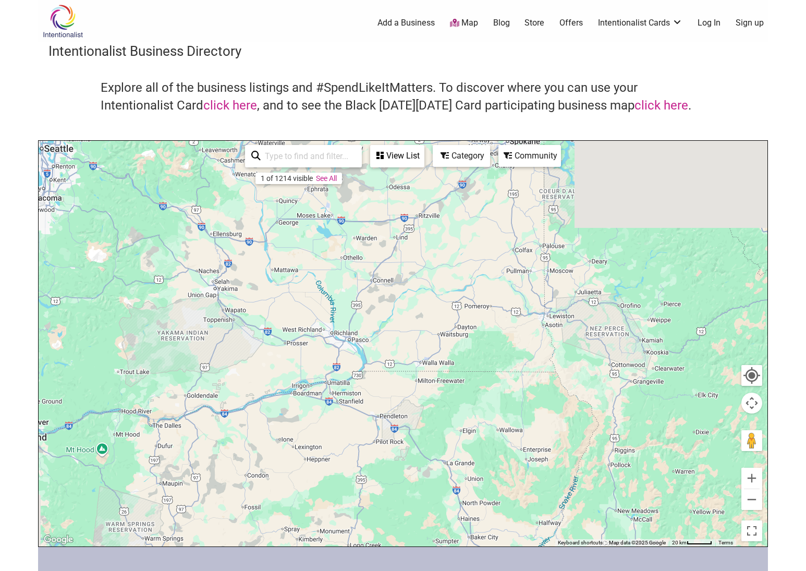
drag, startPoint x: 208, startPoint y: 247, endPoint x: 485, endPoint y: 495, distance: 371.6
click at [485, 495] on div at bounding box center [403, 343] width 729 height 405
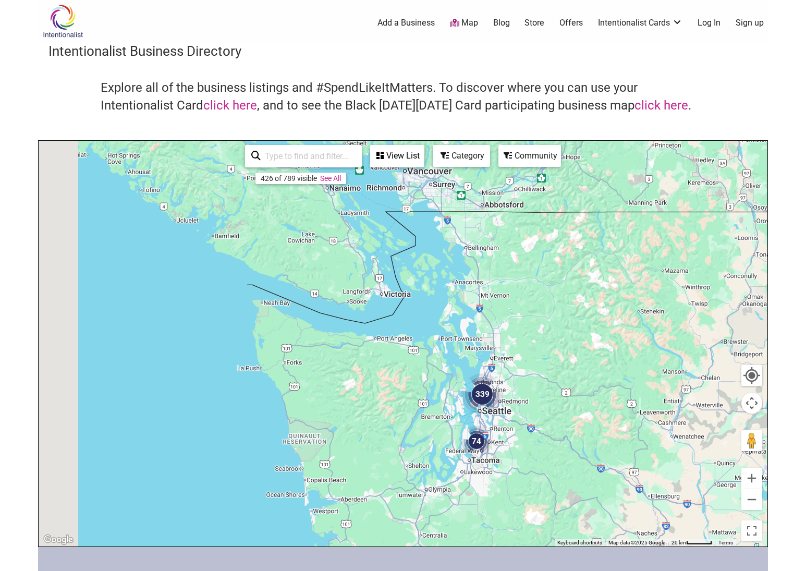
drag, startPoint x: 177, startPoint y: 257, endPoint x: 635, endPoint y: 544, distance: 540.8
click at [635, 544] on div "Working Hands Fer... [PERSON_NAME] Winery 339 74 7 4 Use ⌘ + scroll to zoom the…" at bounding box center [403, 343] width 729 height 405
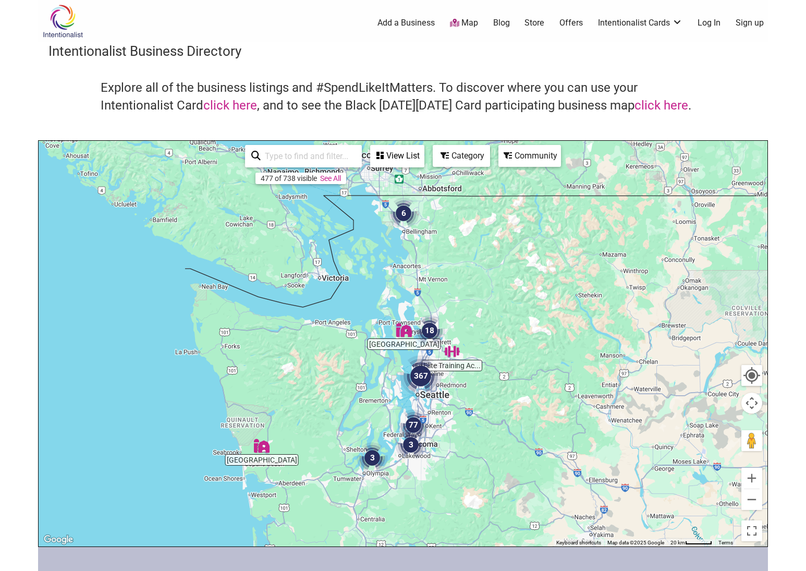
drag, startPoint x: 549, startPoint y: 454, endPoint x: 410, endPoint y: 382, distance: 156.9
click at [410, 382] on div at bounding box center [403, 343] width 729 height 405
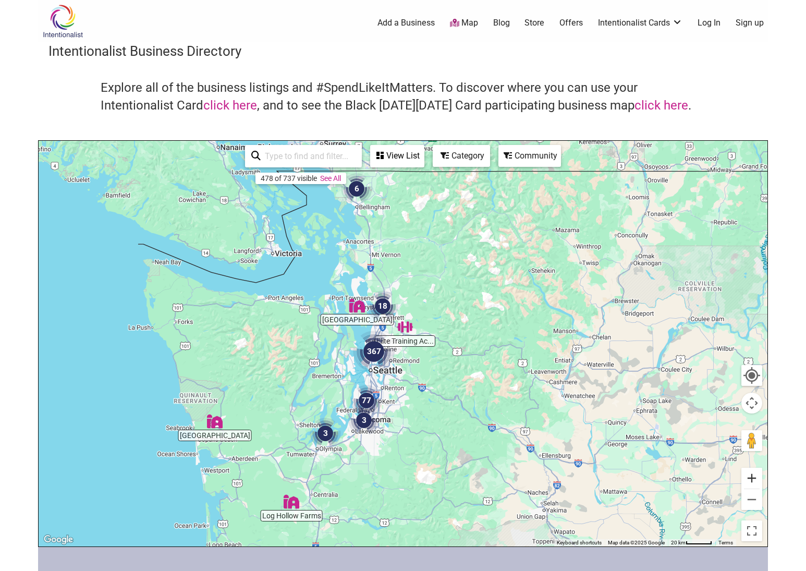
click at [750, 476] on button "Zoom in" at bounding box center [751, 477] width 21 height 21
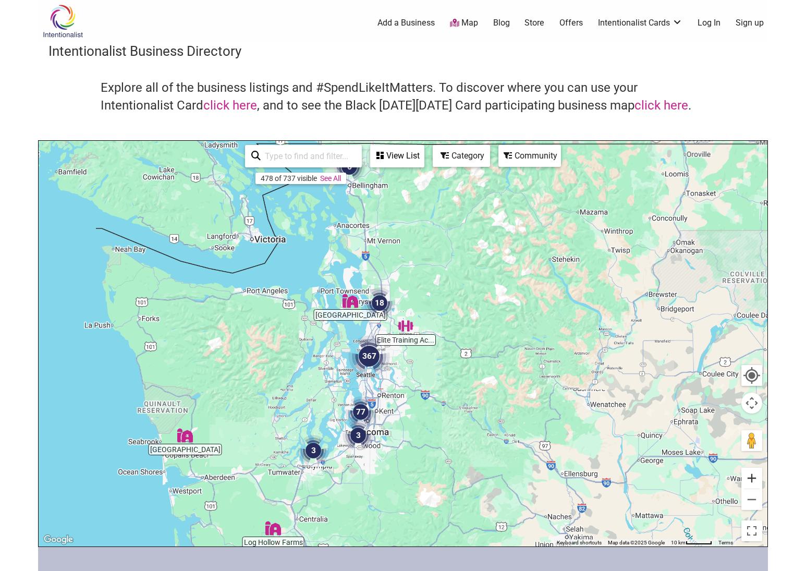
click at [750, 476] on button "Zoom in" at bounding box center [751, 477] width 21 height 21
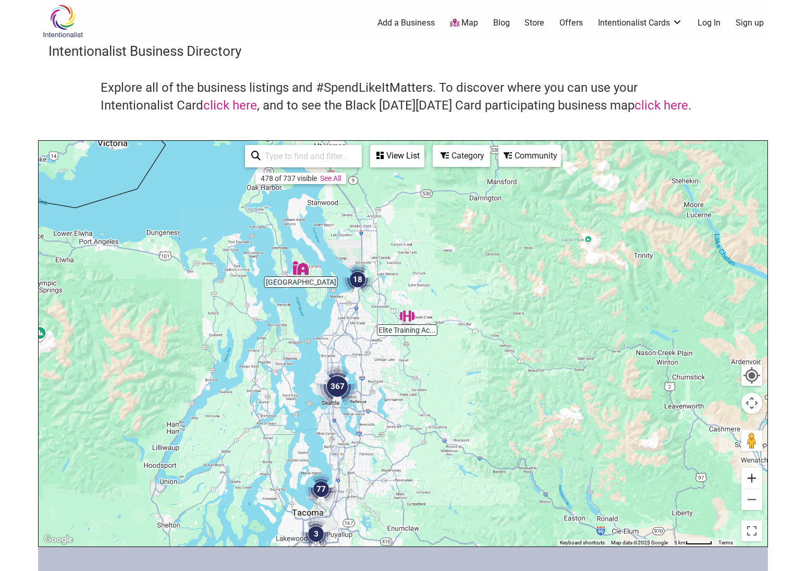
click at [750, 476] on button "Zoom in" at bounding box center [751, 477] width 21 height 21
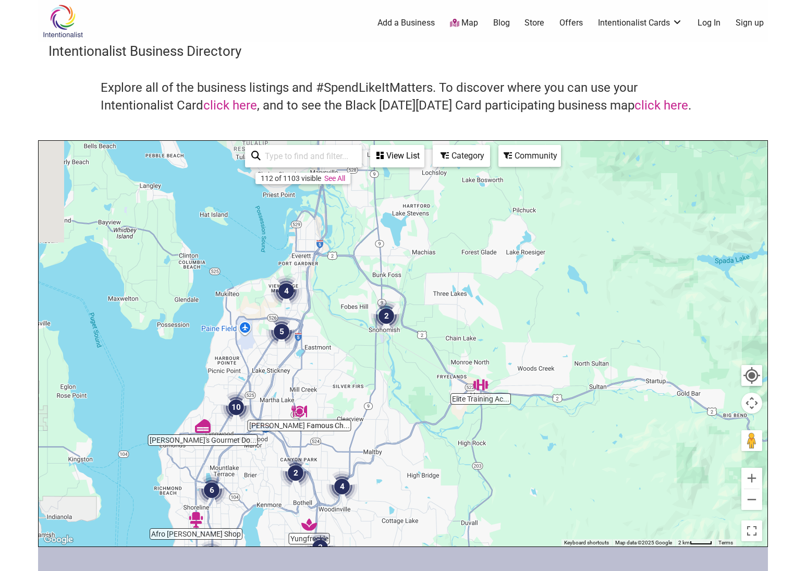
drag, startPoint x: 289, startPoint y: 271, endPoint x: 329, endPoint y: 364, distance: 101.3
click at [329, 364] on div at bounding box center [403, 343] width 729 height 405
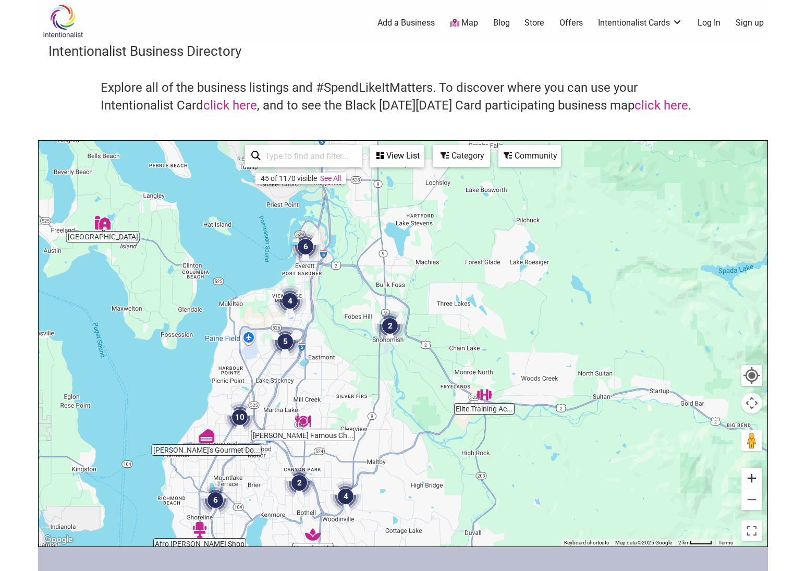
click at [754, 477] on button "Zoom in" at bounding box center [751, 477] width 21 height 21
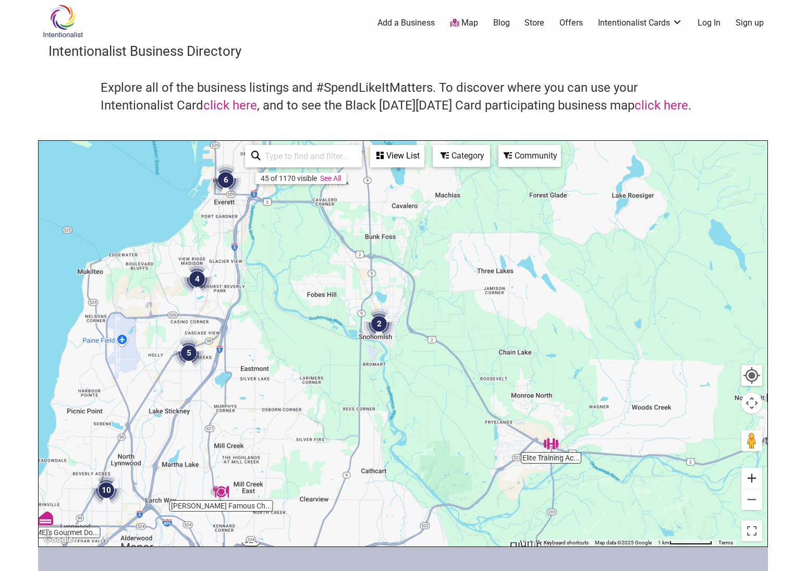
click at [754, 477] on button "Zoom in" at bounding box center [751, 477] width 21 height 21
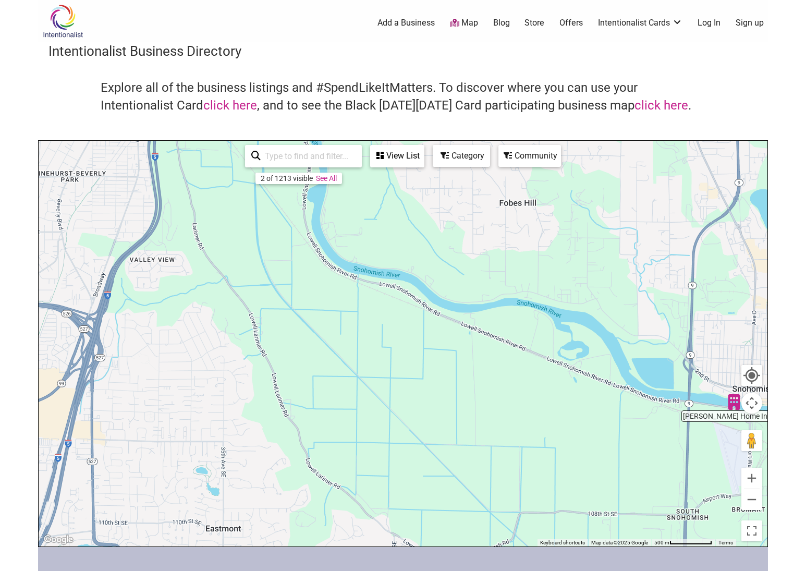
drag, startPoint x: 101, startPoint y: 263, endPoint x: 473, endPoint y: 299, distance: 373.9
click at [576, 339] on div at bounding box center [403, 343] width 729 height 405
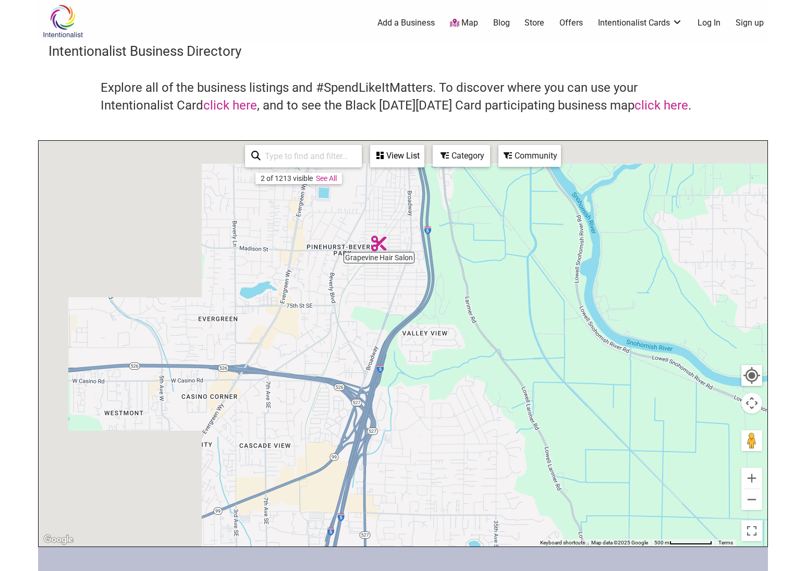
drag, startPoint x: 309, startPoint y: 273, endPoint x: 628, endPoint y: 375, distance: 334.9
click at [628, 375] on div at bounding box center [403, 343] width 729 height 405
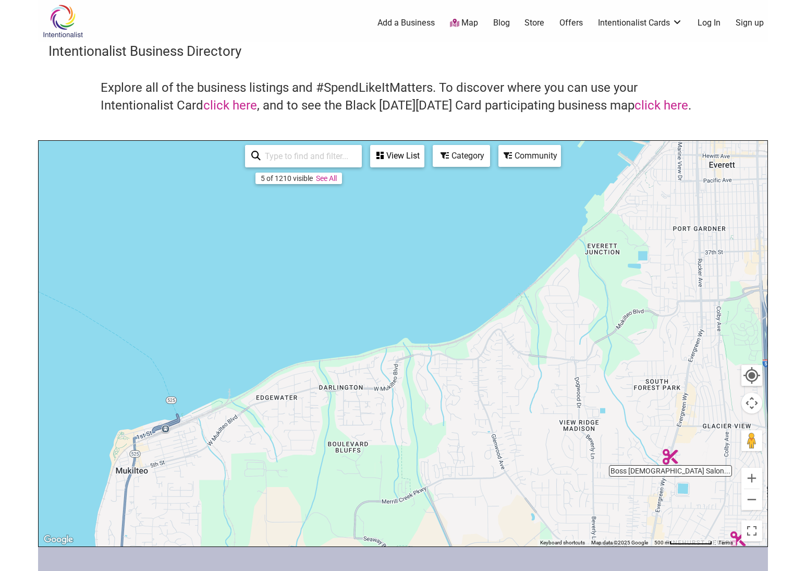
drag, startPoint x: 186, startPoint y: 243, endPoint x: 490, endPoint y: 504, distance: 400.2
click at [498, 510] on div at bounding box center [403, 343] width 729 height 405
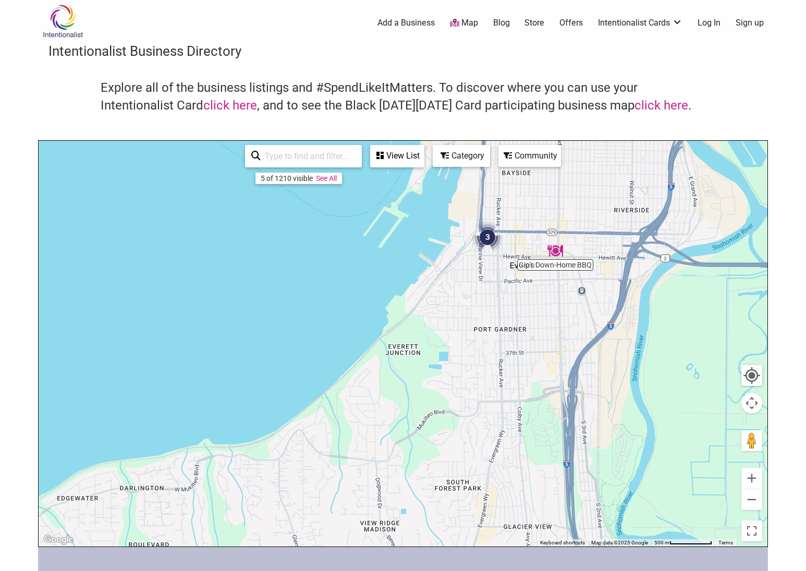
drag, startPoint x: 495, startPoint y: 494, endPoint x: 296, endPoint y: 601, distance: 225.7
click at [296, 570] on html "× Menu 0 Add a Business Map Blog Store Offers Intentionalist Cards Buy Black Ca…" at bounding box center [403, 285] width 806 height 571
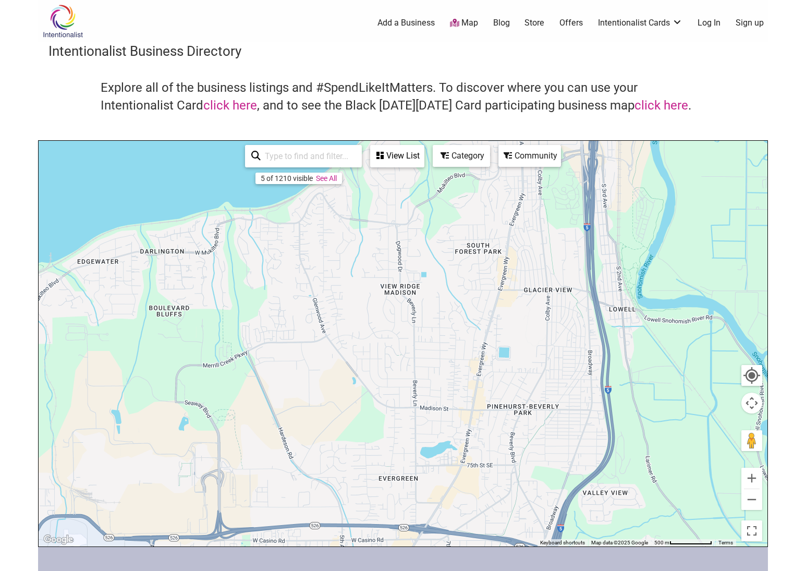
drag, startPoint x: 440, startPoint y: 407, endPoint x: 460, endPoint y: 168, distance: 239.5
click at [460, 168] on div at bounding box center [403, 343] width 729 height 405
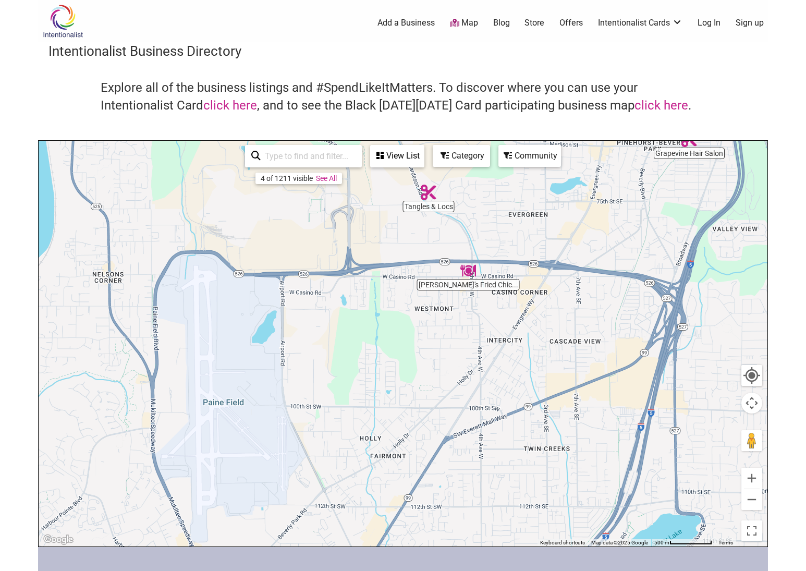
drag, startPoint x: 378, startPoint y: 414, endPoint x: 498, endPoint y: 171, distance: 271.0
click at [498, 171] on div at bounding box center [403, 343] width 729 height 405
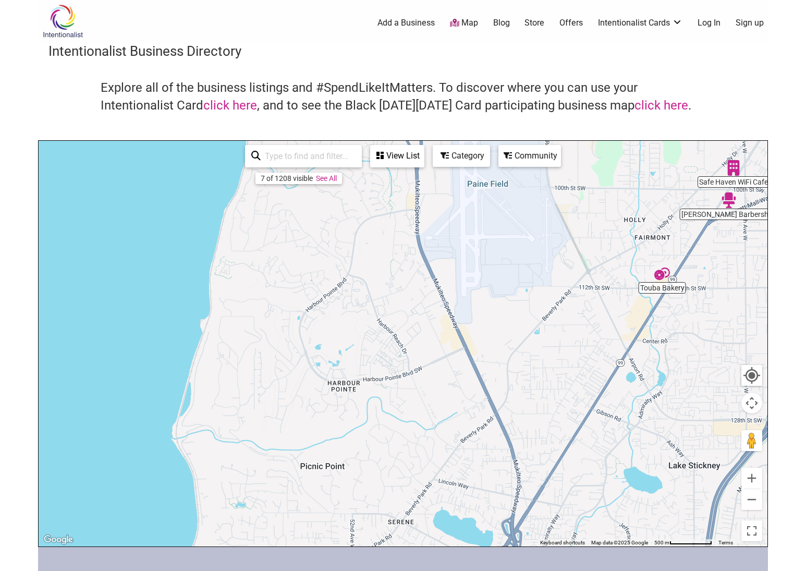
drag, startPoint x: 321, startPoint y: 400, endPoint x: 586, endPoint y: 180, distance: 344.5
click at [586, 180] on div at bounding box center [403, 343] width 729 height 405
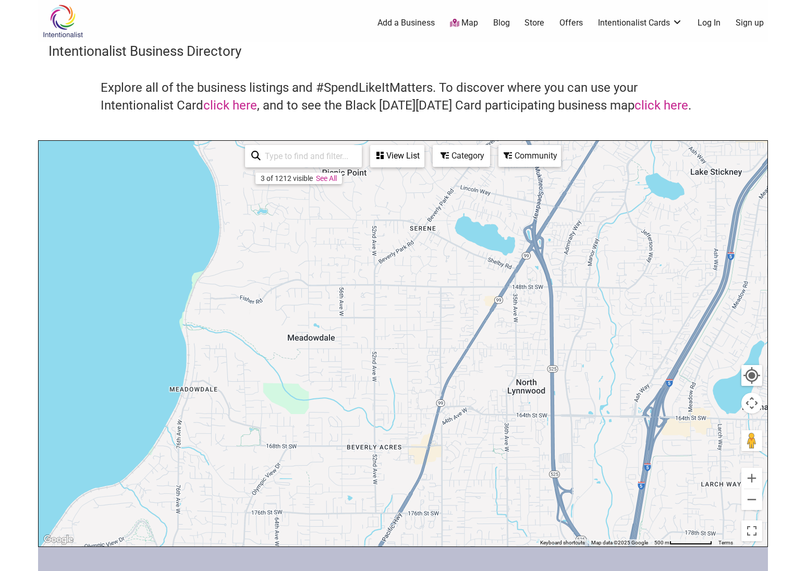
drag, startPoint x: 410, startPoint y: 397, endPoint x: 431, endPoint y: 105, distance: 292.1
click at [431, 105] on div "Intentionalist Business Directory Explore all of the business listings and #Spe…" at bounding box center [403, 294] width 730 height 505
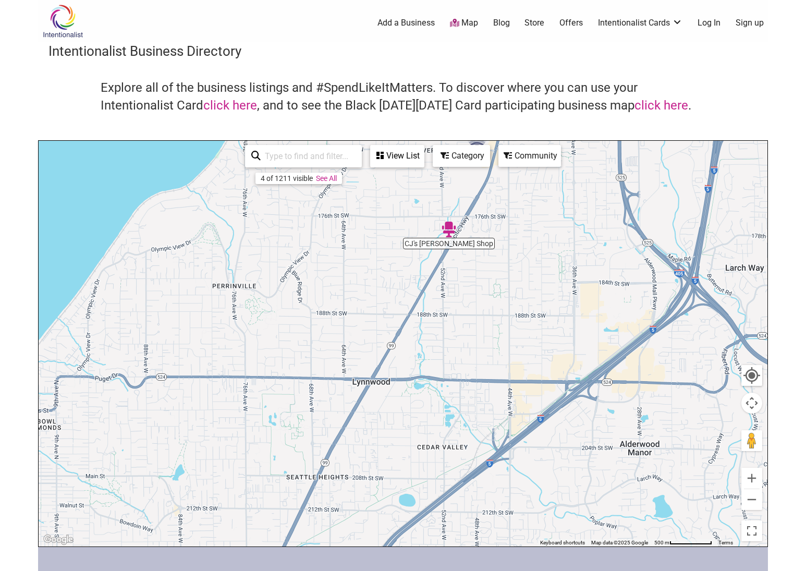
drag, startPoint x: 422, startPoint y: 367, endPoint x: 487, endPoint y: 76, distance: 298.6
click at [487, 76] on div "Intentionalist Business Directory Explore all of the business listings and #Spe…" at bounding box center [403, 294] width 730 height 505
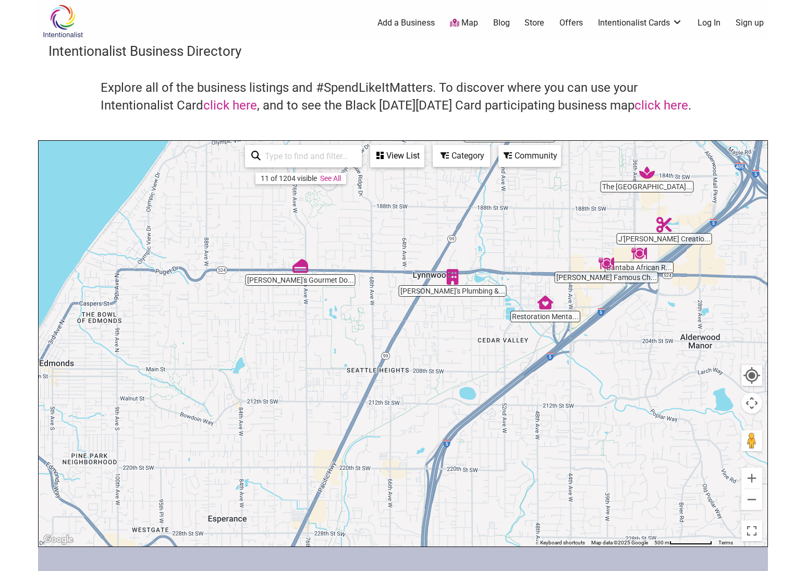
drag, startPoint x: 402, startPoint y: 321, endPoint x: 469, endPoint y: 199, distance: 139.0
click at [469, 199] on div at bounding box center [403, 343] width 729 height 405
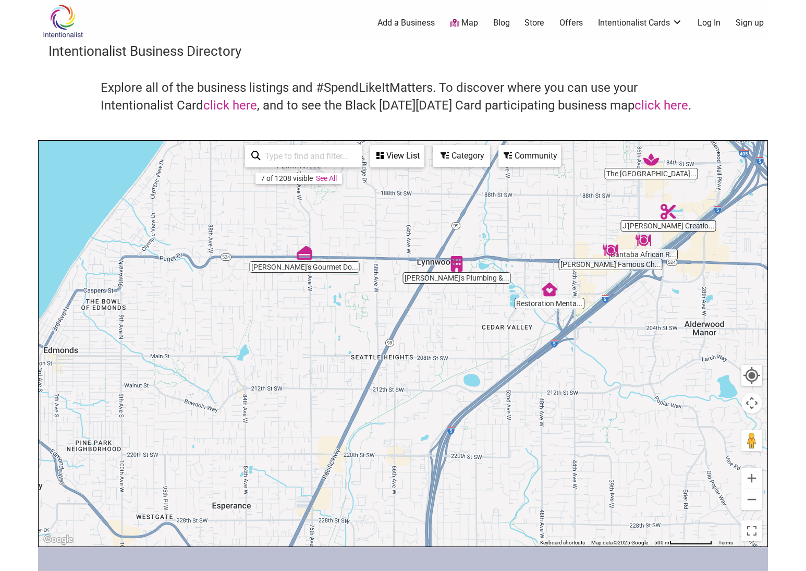
click at [647, 241] on img "Bantaba African Restaurant" at bounding box center [643, 240] width 16 height 16
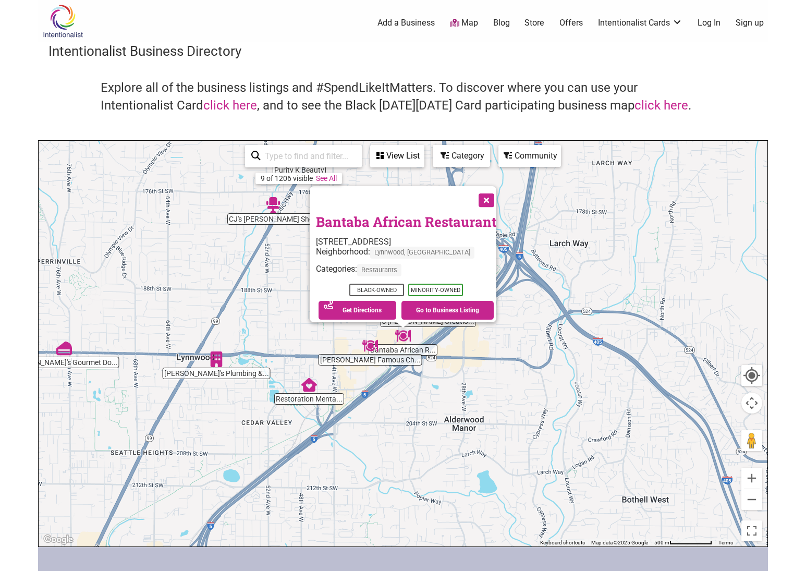
click at [493, 195] on button "Close" at bounding box center [485, 199] width 26 height 26
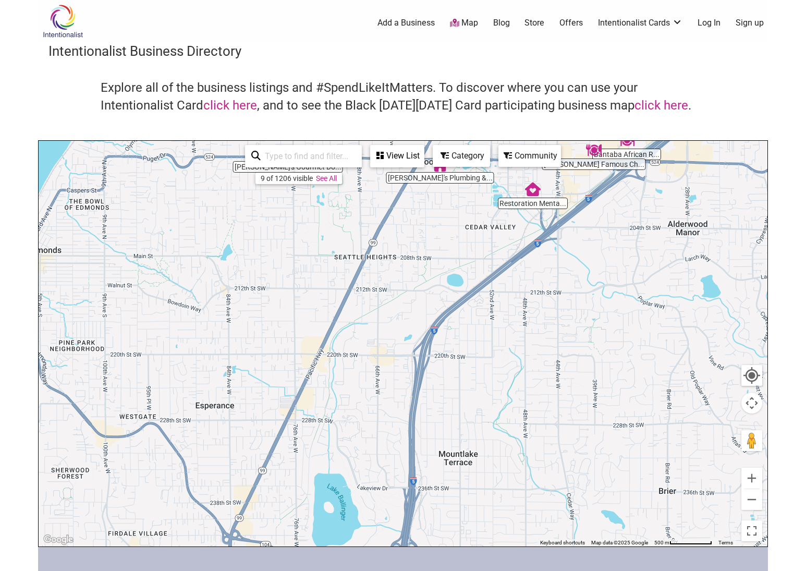
drag, startPoint x: 299, startPoint y: 369, endPoint x: 460, endPoint y: 261, distance: 193.8
click at [525, 172] on div "To navigate, press the arrow keys." at bounding box center [403, 343] width 729 height 405
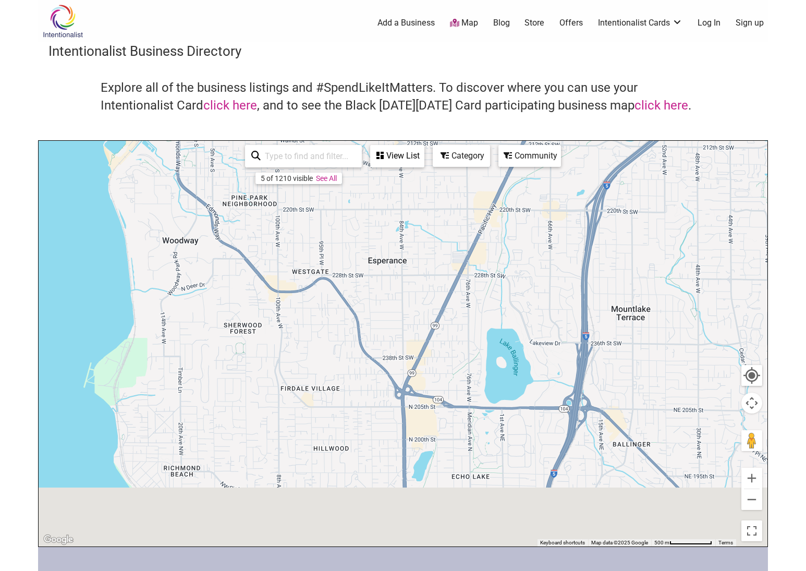
drag, startPoint x: 318, startPoint y: 439, endPoint x: 611, endPoint y: 184, distance: 388.9
click at [611, 184] on div "To navigate, press the arrow keys." at bounding box center [403, 343] width 729 height 405
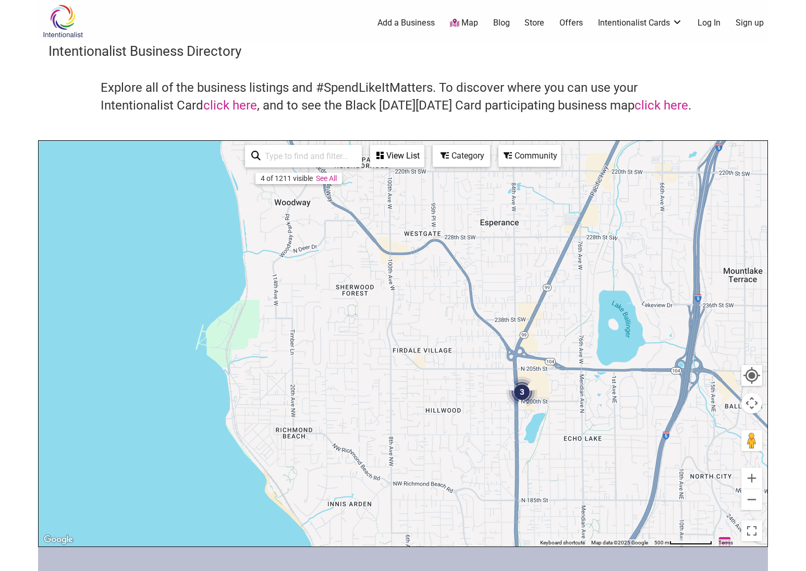
drag, startPoint x: 481, startPoint y: 285, endPoint x: 478, endPoint y: 313, distance: 28.3
click at [478, 313] on div "To navigate, press the arrow keys." at bounding box center [403, 343] width 729 height 405
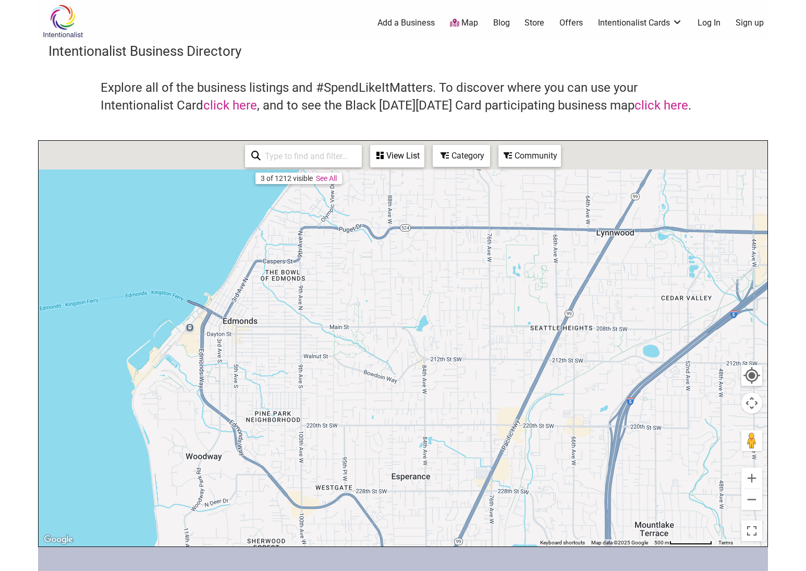
drag, startPoint x: 426, startPoint y: 382, endPoint x: 367, endPoint y: 565, distance: 192.6
click at [367, 565] on div "Intentionalist Spend like it matters 0 Add a Business Map Blog Store Offers Int…" at bounding box center [403, 404] width 730 height 808
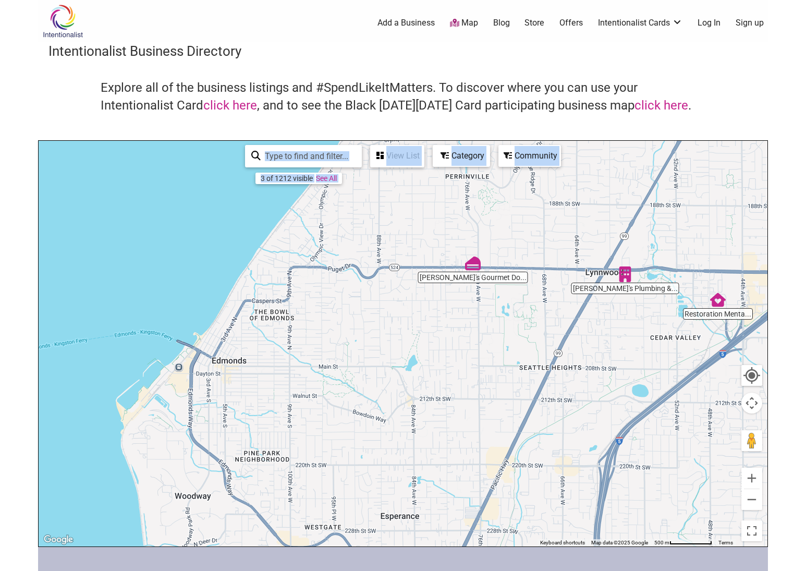
drag, startPoint x: 372, startPoint y: 553, endPoint x: 362, endPoint y: 256, distance: 297.2
click at [362, 256] on div "Intentionalist Spend like it matters 0 Add a Business Map Blog Store Offers Int…" at bounding box center [403, 404] width 730 height 808
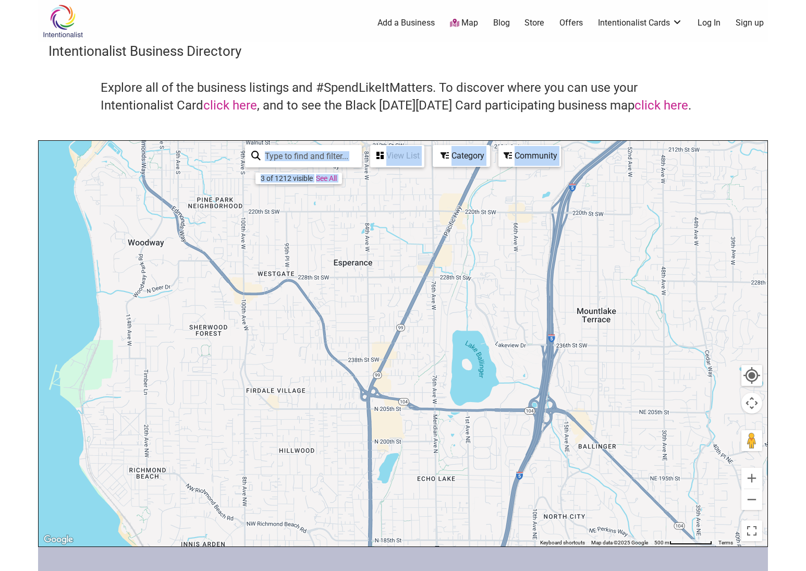
drag, startPoint x: 425, startPoint y: 401, endPoint x: 377, endPoint y: 144, distance: 261.4
click at [377, 144] on div "[PERSON_NAME]'s Plumbing &... Restoration Menta... [PERSON_NAME]'s Gourmet Do..…" at bounding box center [403, 343] width 729 height 405
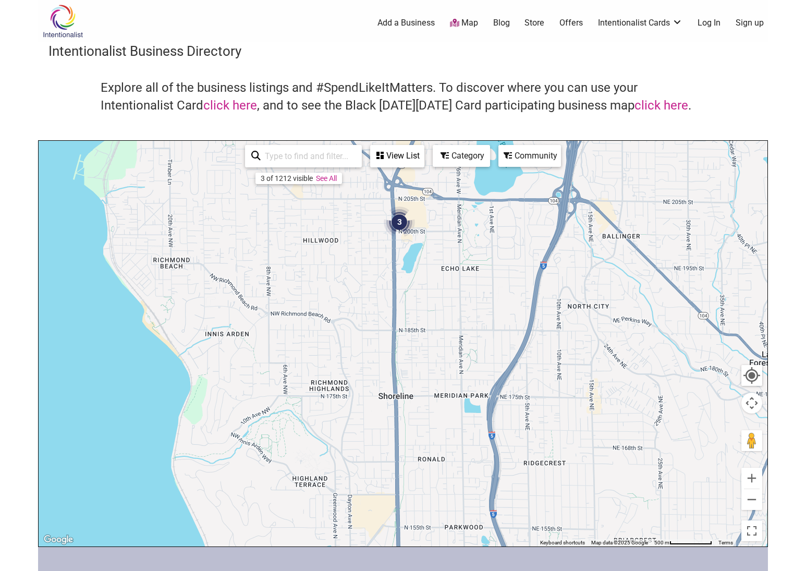
drag, startPoint x: 474, startPoint y: 335, endPoint x: 499, endPoint y: 121, distance: 215.6
click at [499, 121] on div "Intentionalist Business Directory Explore all of the business listings and #Spe…" at bounding box center [403, 294] width 730 height 505
click at [749, 480] on button "Zoom in" at bounding box center [751, 477] width 21 height 21
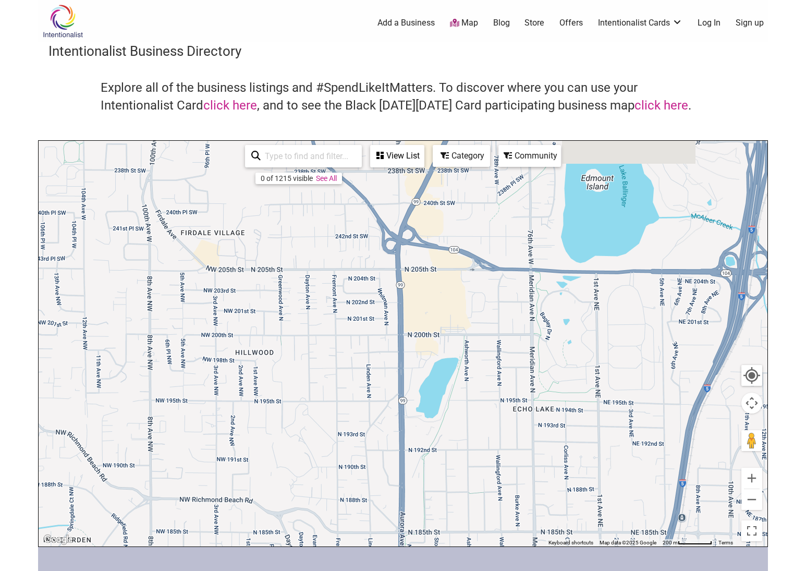
drag, startPoint x: 464, startPoint y: 239, endPoint x: 480, endPoint y: 455, distance: 216.9
click at [480, 455] on div "To navigate, press the arrow keys." at bounding box center [403, 343] width 729 height 405
click at [754, 480] on button "Zoom in" at bounding box center [751, 477] width 21 height 21
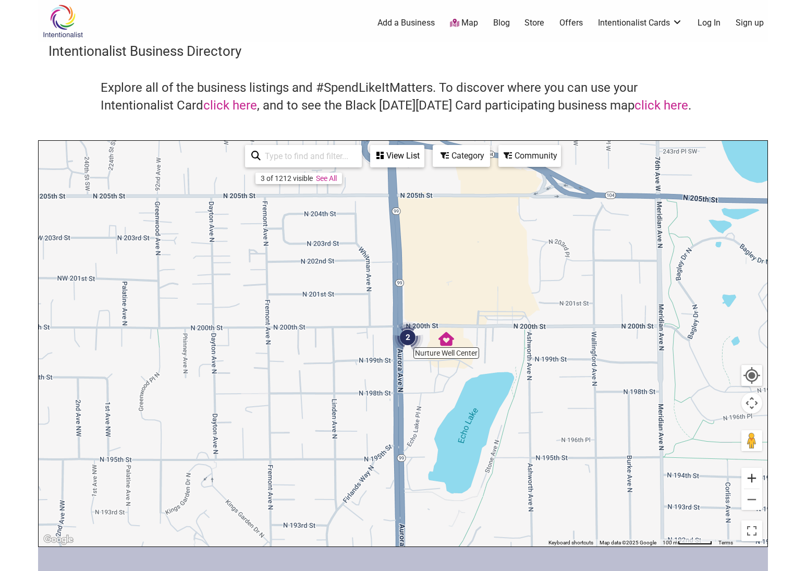
click at [754, 480] on button "Zoom in" at bounding box center [751, 477] width 21 height 21
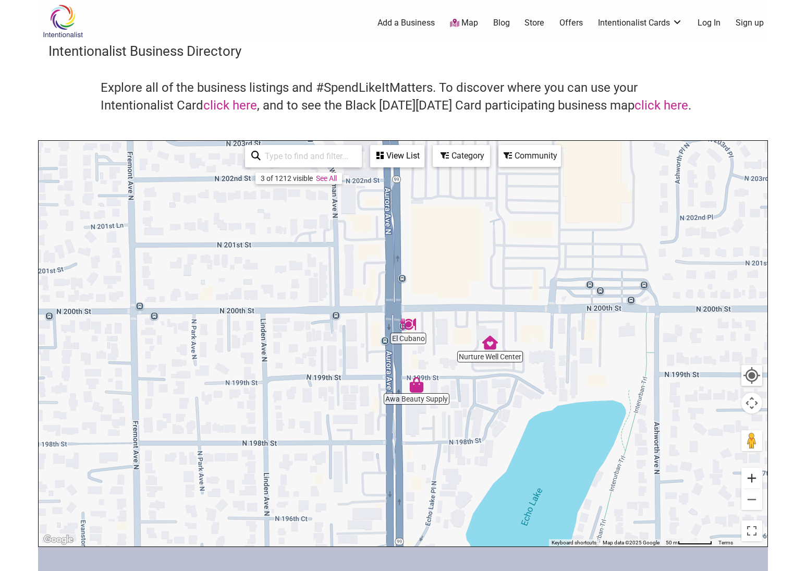
click at [754, 480] on button "Zoom in" at bounding box center [751, 477] width 21 height 21
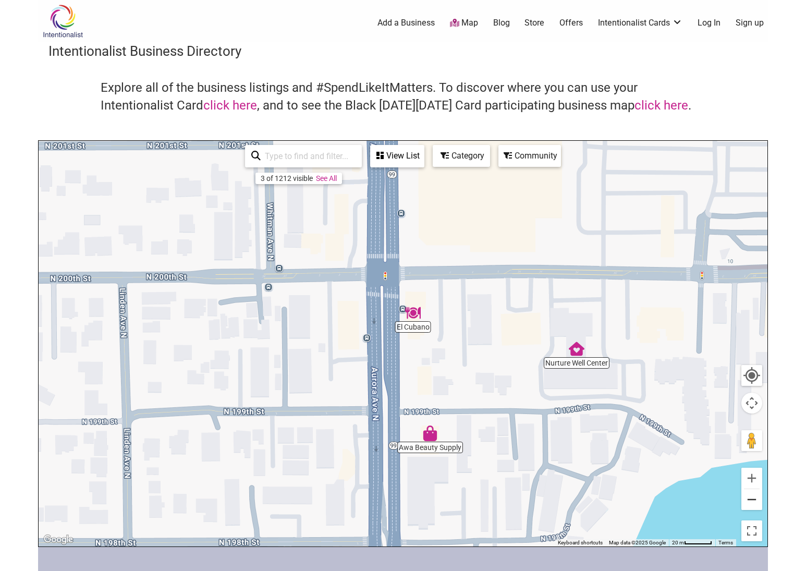
click at [746, 501] on button "Zoom out" at bounding box center [751, 499] width 21 height 21
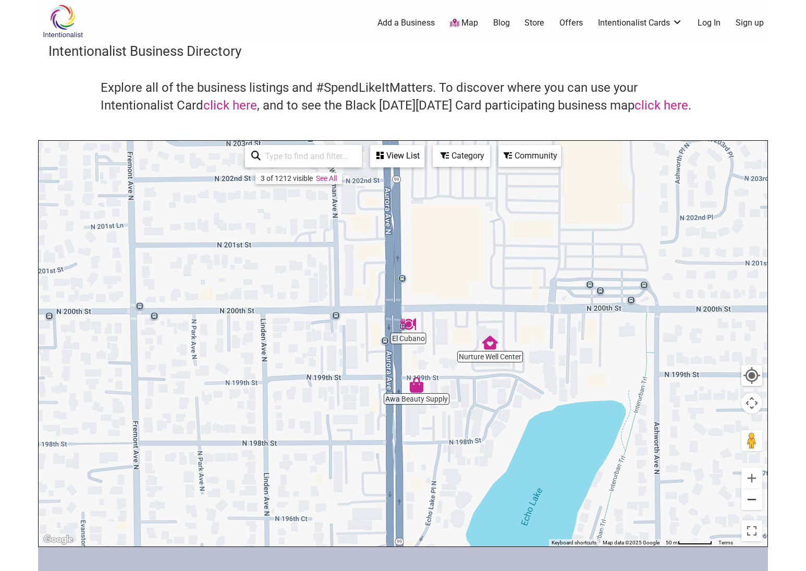
click at [746, 501] on button "Zoom out" at bounding box center [751, 499] width 21 height 21
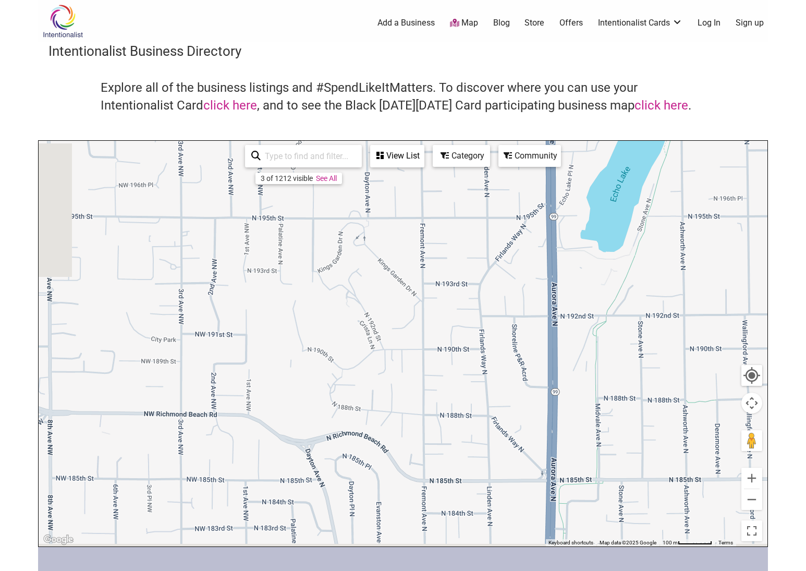
drag, startPoint x: 272, startPoint y: 474, endPoint x: 425, endPoint y: 229, distance: 289.3
click at [425, 229] on div "To navigate, press the arrow keys." at bounding box center [403, 343] width 729 height 405
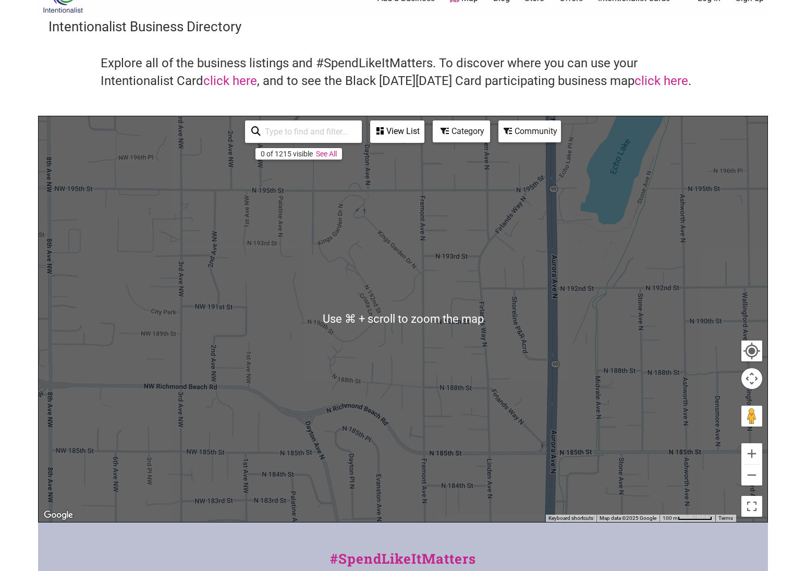
scroll to position [28, 0]
